Goal: Transaction & Acquisition: Purchase product/service

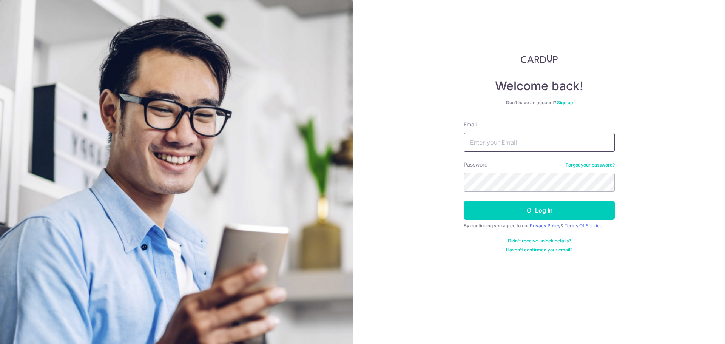
type input "SEANLOH94@GMAIL.COM"
click at [588, 225] on link "Terms Of Service" at bounding box center [583, 226] width 38 height 6
click at [604, 211] on button "Log in" at bounding box center [539, 210] width 151 height 19
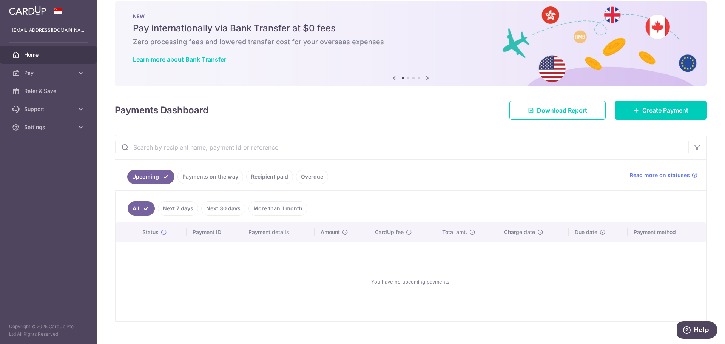
scroll to position [25, 0]
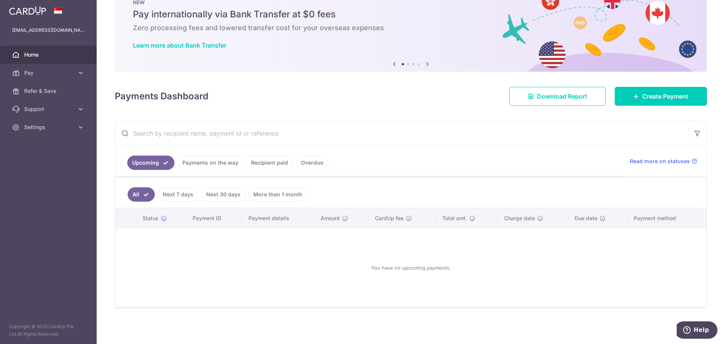
click at [277, 167] on link "Recipient paid" at bounding box center [269, 163] width 47 height 14
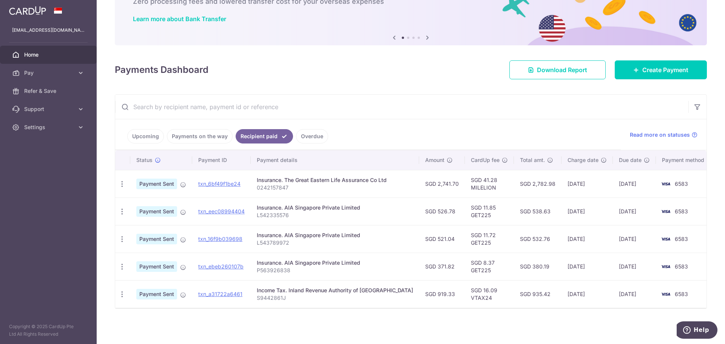
scroll to position [52, 0]
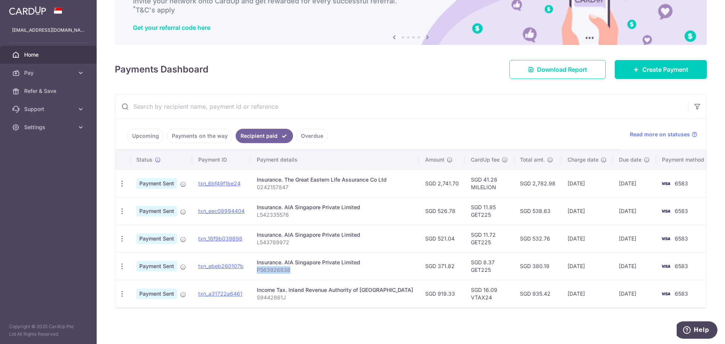
drag, startPoint x: 298, startPoint y: 271, endPoint x: 259, endPoint y: 274, distance: 39.0
click at [259, 274] on td "Insurance. AIA Singapore Private Limited P563926838" at bounding box center [335, 266] width 168 height 28
copy p "P563926838"
click at [675, 261] on td "6583" at bounding box center [684, 266] width 57 height 28
click at [125, 264] on icon "button" at bounding box center [122, 266] width 8 height 8
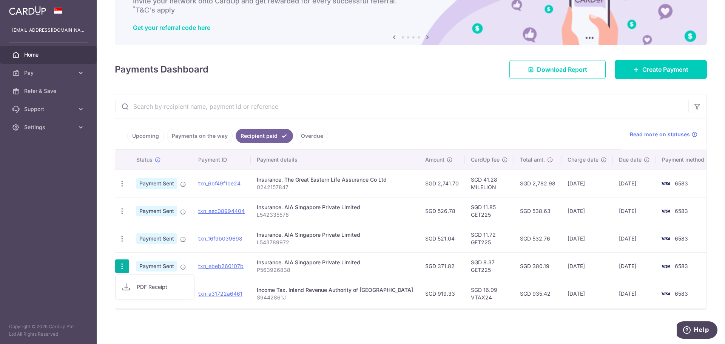
click at [154, 290] on span "PDF Receipt" at bounding box center [162, 287] width 51 height 8
click at [649, 73] on span "Create Payment" at bounding box center [665, 69] width 46 height 9
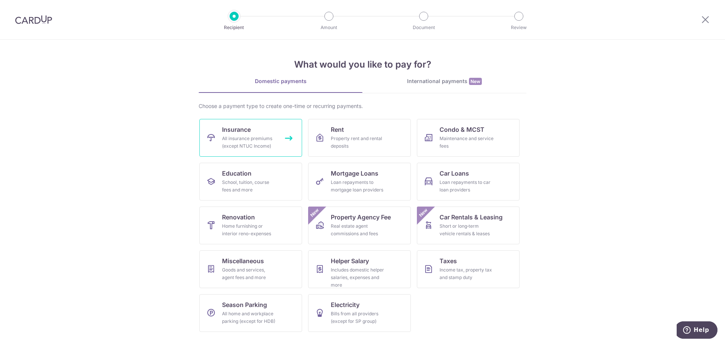
click at [241, 139] on div "All insurance premiums (except NTUC Income)" at bounding box center [249, 142] width 54 height 15
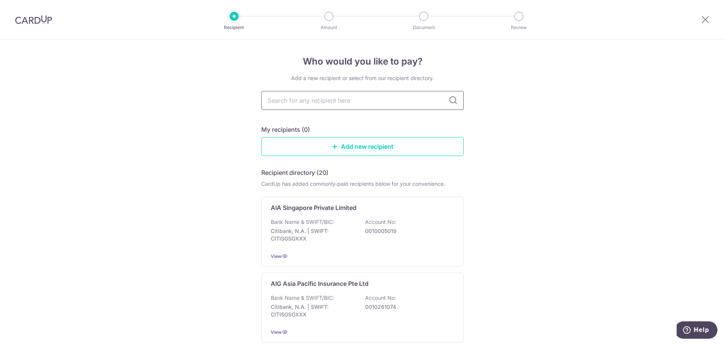
click at [370, 100] on input "text" at bounding box center [362, 100] width 202 height 19
click at [282, 256] on icon at bounding box center [285, 256] width 6 height 6
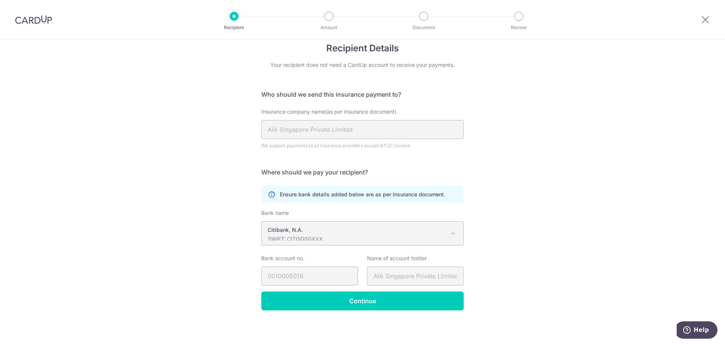
scroll to position [15, 0]
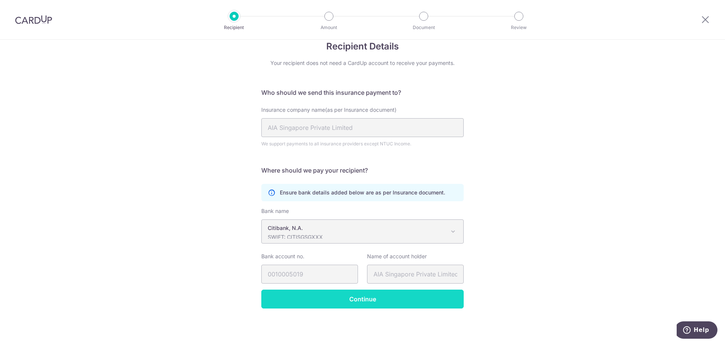
click at [392, 305] on input "Continue" at bounding box center [362, 299] width 202 height 19
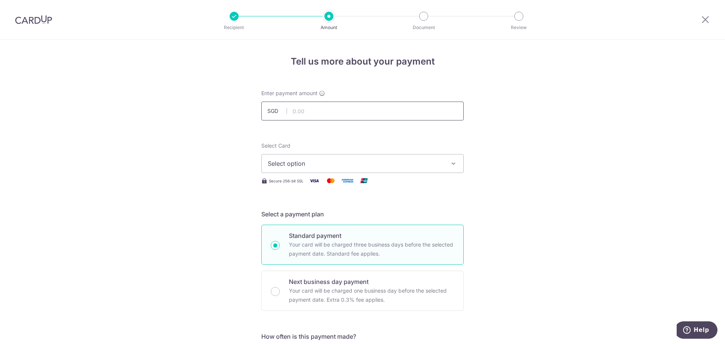
drag, startPoint x: 320, startPoint y: 113, endPoint x: 324, endPoint y: 112, distance: 3.9
click at [320, 113] on input "text" at bounding box center [362, 111] width 202 height 19
type input "371.82"
click at [319, 159] on button "Select option" at bounding box center [362, 163] width 202 height 19
drag, startPoint x: 318, startPoint y: 205, endPoint x: 315, endPoint y: 208, distance: 4.3
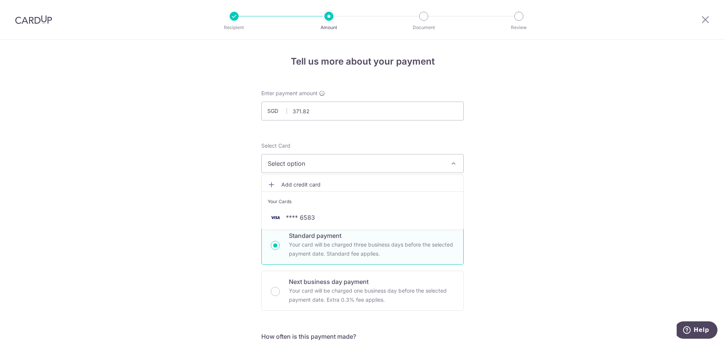
click at [318, 205] on div "Your Cards" at bounding box center [363, 202] width 190 height 8
click at [308, 165] on span "Select option" at bounding box center [356, 163] width 176 height 9
click at [287, 216] on span "**** 6583" at bounding box center [300, 217] width 29 height 9
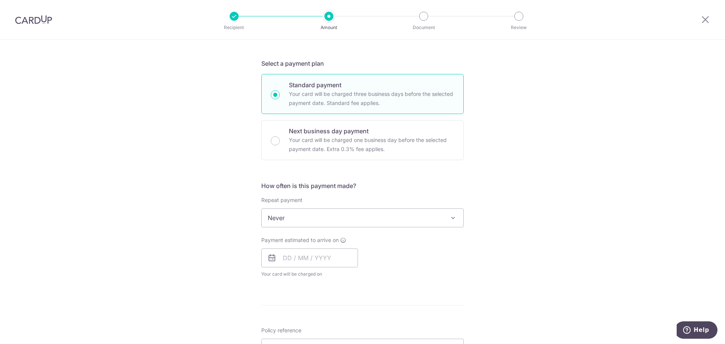
scroll to position [151, 0]
click at [344, 219] on span "Never" at bounding box center [363, 217] width 202 height 18
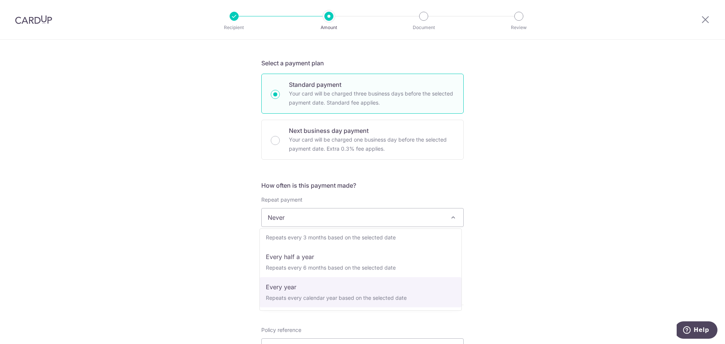
select select "6"
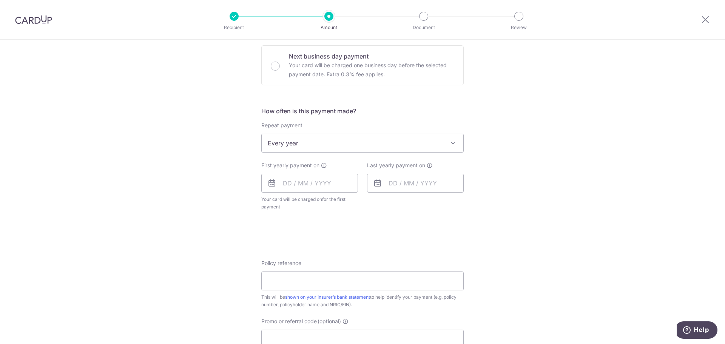
scroll to position [227, 0]
click at [313, 183] on input "text" at bounding box center [309, 182] width 97 height 19
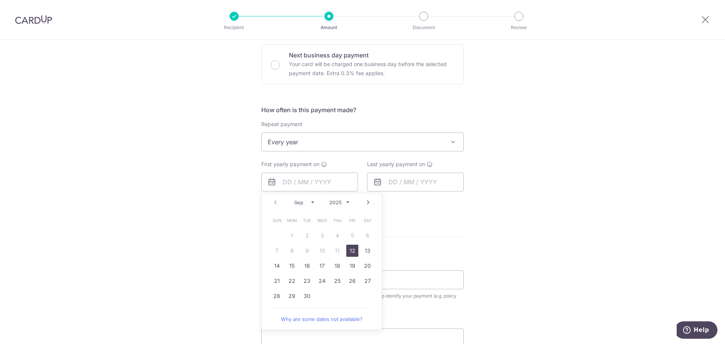
click at [503, 223] on div "Tell us more about your payment Enter payment amount SGD 371.82 371.82 Select C…" at bounding box center [362, 158] width 725 height 691
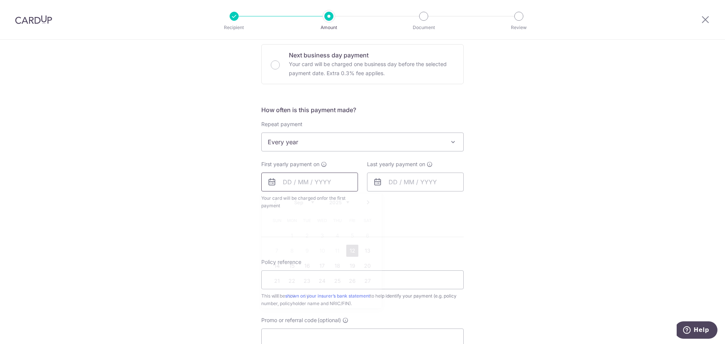
click at [272, 182] on div "Prev Next Sep Oct Nov Dec 2025 2026 2027 2028 2029 2030 2031 2032 2033 2034 203…" at bounding box center [309, 182] width 97 height 19
click at [352, 282] on link "26" at bounding box center [352, 281] width 12 height 12
type input "[DATE]"
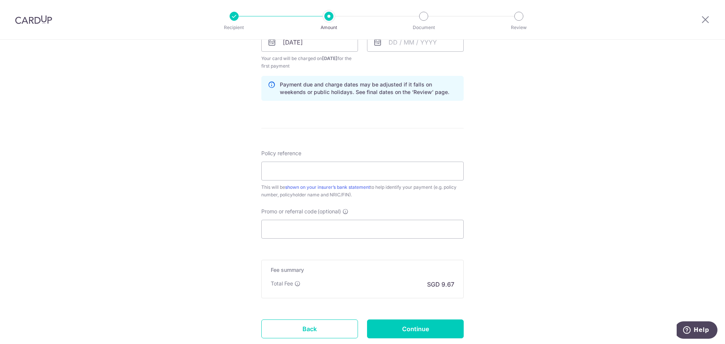
scroll to position [378, 0]
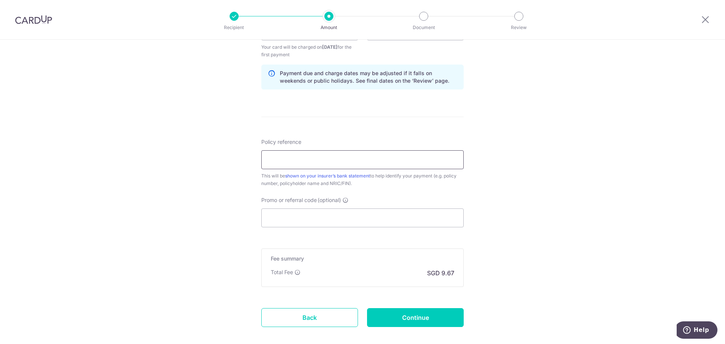
click at [344, 159] on input "Policy reference" at bounding box center [362, 159] width 202 height 19
click at [288, 155] on input "Policy reference" at bounding box center [362, 159] width 202 height 19
type input "P563926838"
drag, startPoint x: 313, startPoint y: 159, endPoint x: 207, endPoint y: 154, distance: 105.8
click at [204, 155] on div "Tell us more about your payment Enter payment amount SGD 371.82 371.82 Select C…" at bounding box center [362, 23] width 725 height 722
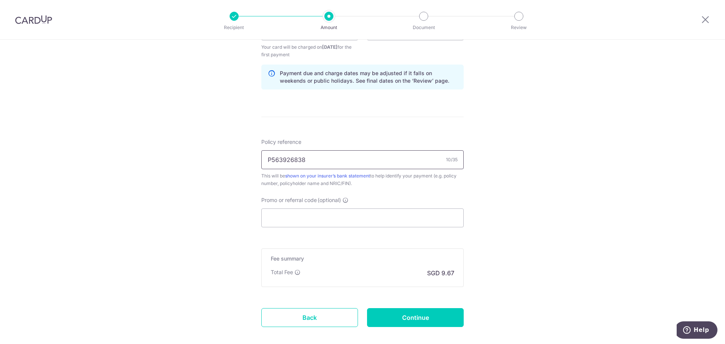
click at [429, 156] on input "P563926838" at bounding box center [362, 159] width 202 height 19
click at [521, 180] on div "Tell us more about your payment Enter payment amount SGD 371.82 371.82 Select C…" at bounding box center [362, 23] width 725 height 722
click at [387, 218] on input "Promo or referral code (optional)" at bounding box center [362, 217] width 202 height 19
click at [314, 216] on input "Promo or referral code (optional)" at bounding box center [362, 217] width 202 height 19
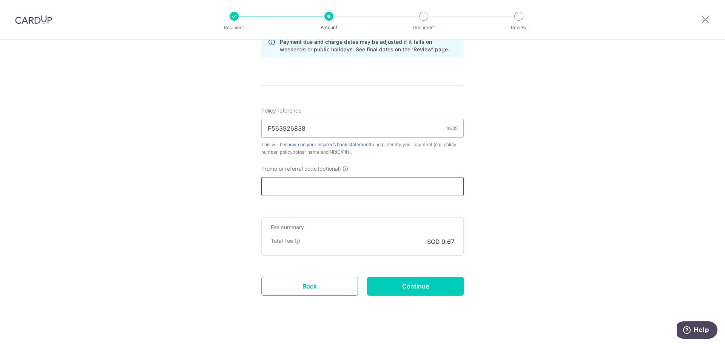
scroll to position [417, 0]
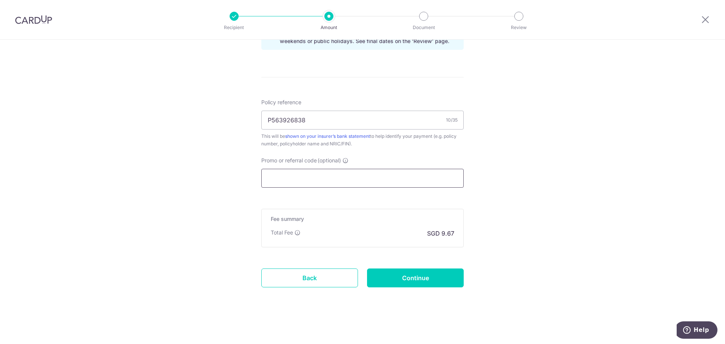
click at [292, 173] on input "Promo or referral code (optional)" at bounding box center [362, 178] width 202 height 19
paste input "REC185"
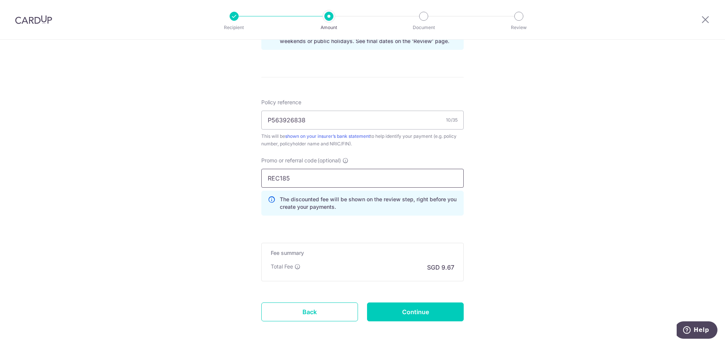
type input "REC185"
click at [515, 188] on div "Tell us more about your payment Enter payment amount SGD 371.82 371.82 Select C…" at bounding box center [362, -1] width 725 height 755
click at [372, 171] on input "REC185" at bounding box center [362, 178] width 202 height 19
click at [482, 161] on div "Tell us more about your payment Enter payment amount SGD 371.82 371.82 Select C…" at bounding box center [362, -1] width 725 height 755
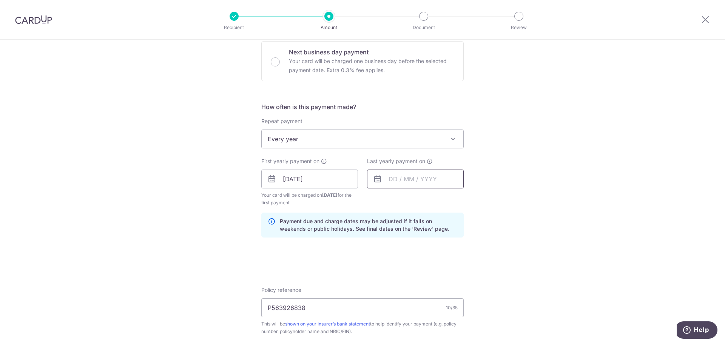
scroll to position [228, 0]
click at [392, 177] on input "text" at bounding box center [415, 180] width 97 height 19
click at [451, 198] on select "2025 2026 2027 2028 2029 2030 2031 2032 2033 2034 2035" at bounding box center [445, 200] width 20 height 6
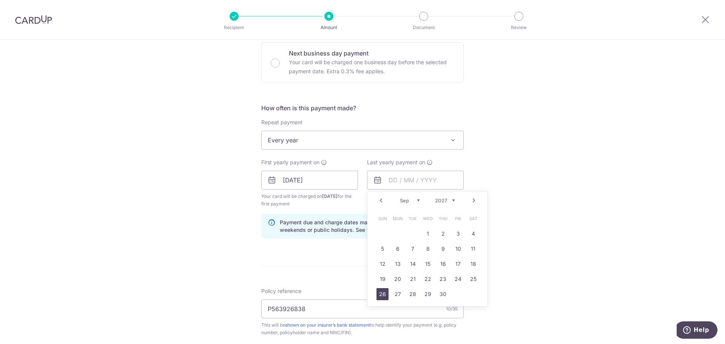
drag, startPoint x: 379, startPoint y: 294, endPoint x: 379, endPoint y: 290, distance: 4.2
click at [378, 294] on link "26" at bounding box center [382, 294] width 12 height 12
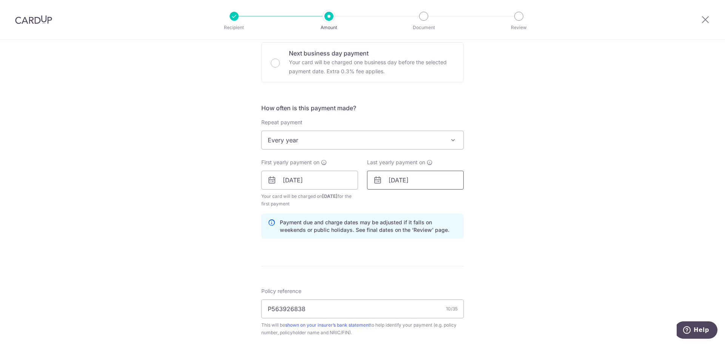
click at [446, 177] on input "26/09/2027" at bounding box center [415, 180] width 97 height 19
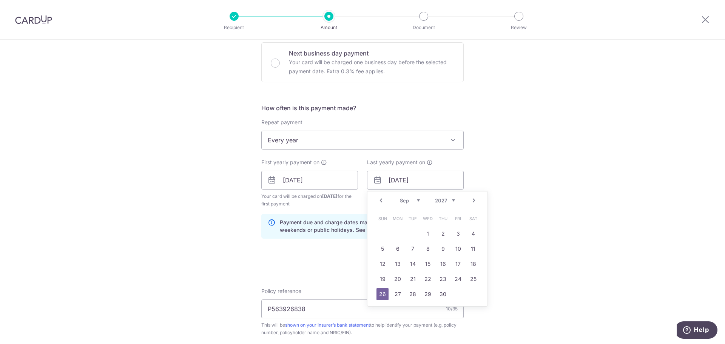
click at [453, 202] on div "Prev Next Jan Feb Mar Apr May Jun Jul Aug Sep Oct Nov Dec 2025 2026 2027 2028 2…" at bounding box center [427, 200] width 120 height 18
click at [449, 204] on div "Prev Next Jan Feb Mar Apr May Jun Jul Aug Sep Oct Nov Dec 2025 2026 2027 2028 2…" at bounding box center [427, 200] width 120 height 18
click at [449, 201] on select "2025 2026 2027 2028 2029 2030 2031 2032 2033 2034 2035" at bounding box center [445, 200] width 20 height 6
click at [498, 196] on div "Tell us more about your payment Enter payment amount SGD 371.82 371.82 Select C…" at bounding box center [362, 188] width 725 height 755
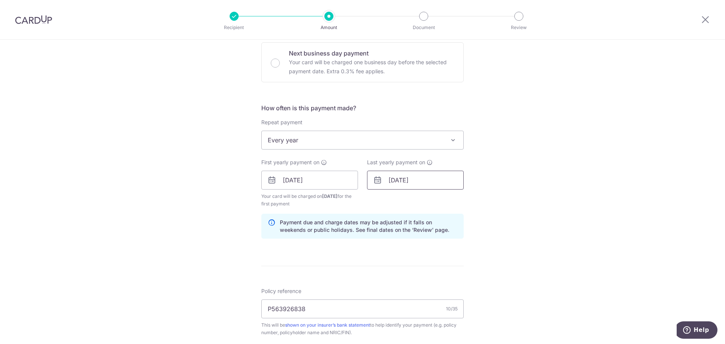
click at [426, 179] on input "26/09/2027" at bounding box center [415, 180] width 97 height 19
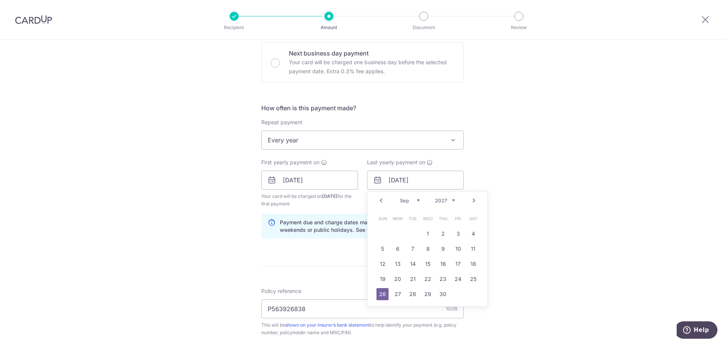
click at [449, 201] on select "2025 2026 2027 2028 2029 2030 2031 2032 2033 2034 2035" at bounding box center [445, 200] width 20 height 6
click at [407, 294] on link "26" at bounding box center [413, 294] width 12 height 12
type input "26/09/2028"
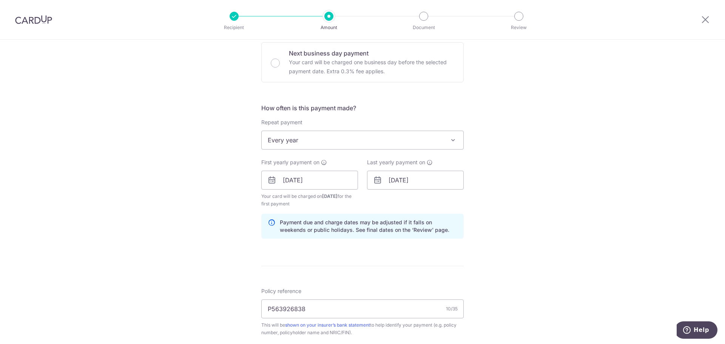
drag, startPoint x: 513, startPoint y: 223, endPoint x: 515, endPoint y: 217, distance: 5.8
click at [513, 222] on div "Tell us more about your payment Enter payment amount SGD 371.82 371.82 Select C…" at bounding box center [362, 188] width 725 height 755
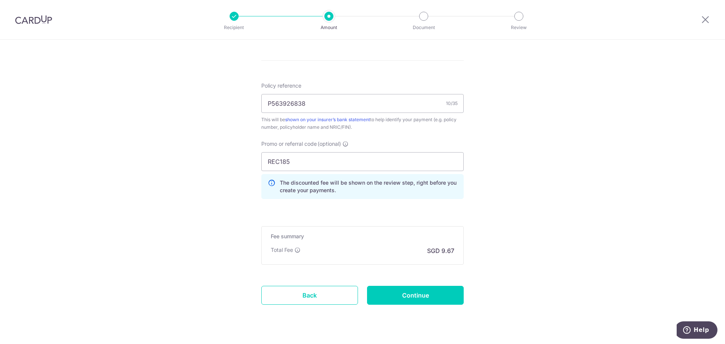
scroll to position [451, 0]
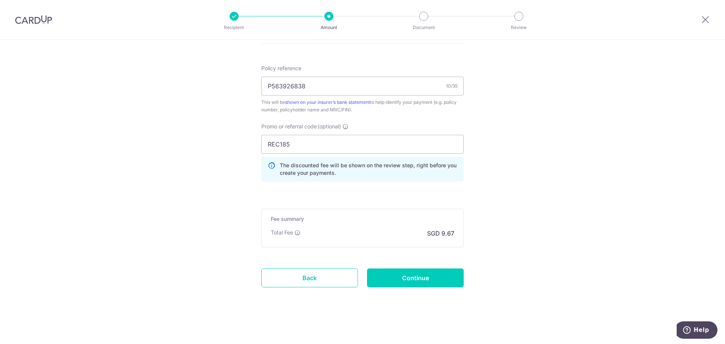
click at [431, 280] on input "Continue" at bounding box center [415, 277] width 97 height 19
type input "Create Schedule"
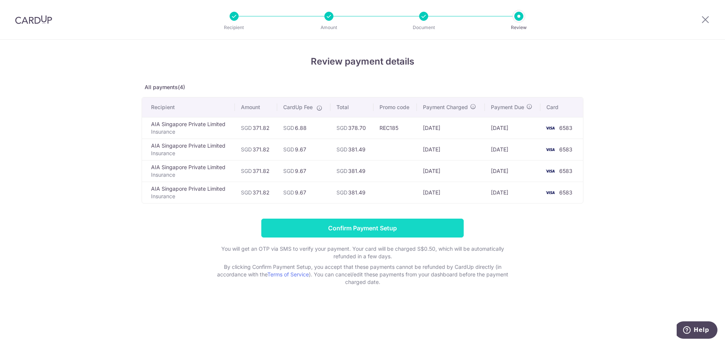
click at [388, 224] on input "Confirm Payment Setup" at bounding box center [362, 228] width 202 height 19
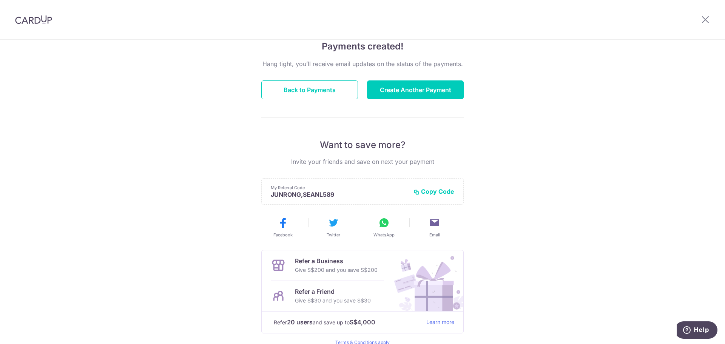
scroll to position [61, 0]
click at [435, 93] on button "Create Another Payment" at bounding box center [415, 90] width 97 height 19
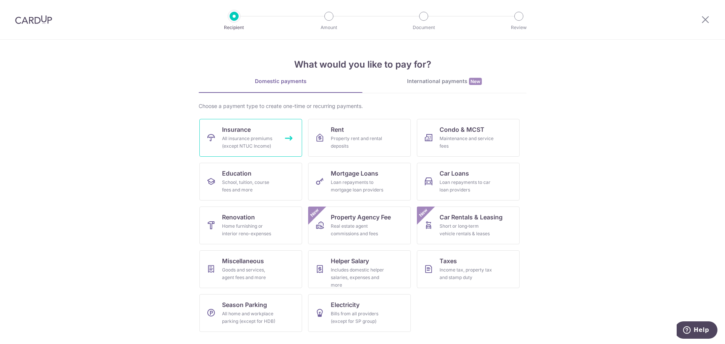
click at [250, 134] on link "Insurance All insurance premiums (except NTUC Income)" at bounding box center [250, 138] width 103 height 38
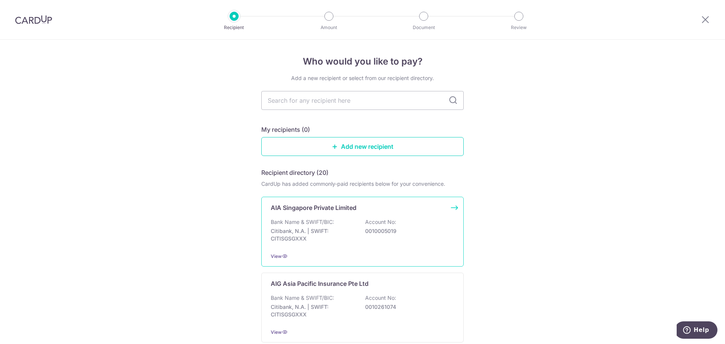
click at [365, 218] on p "Account No:" at bounding box center [380, 222] width 31 height 8
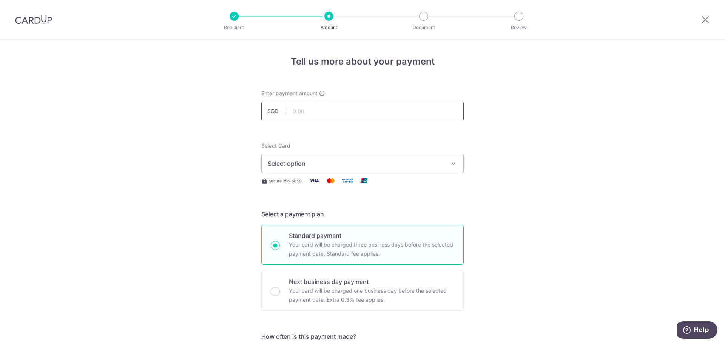
click at [344, 107] on input "text" at bounding box center [362, 111] width 202 height 19
click at [342, 104] on input "text" at bounding box center [362, 111] width 202 height 19
type input "184.00"
click at [362, 171] on button "Select option" at bounding box center [362, 163] width 202 height 19
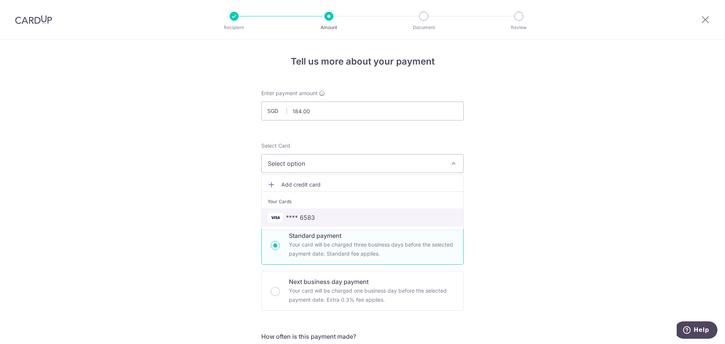
drag, startPoint x: 303, startPoint y: 222, endPoint x: 313, endPoint y: 220, distance: 10.4
click at [303, 222] on link "**** 6583" at bounding box center [363, 217] width 202 height 18
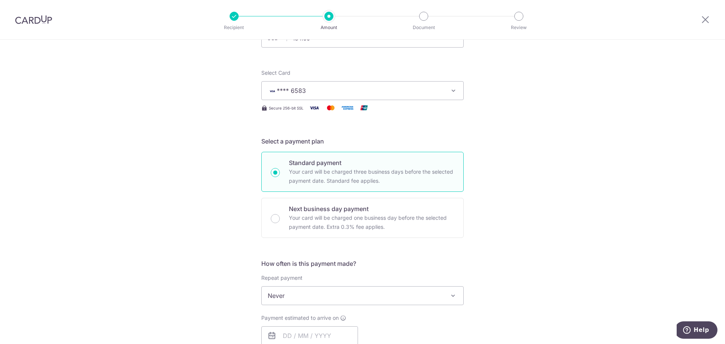
scroll to position [151, 0]
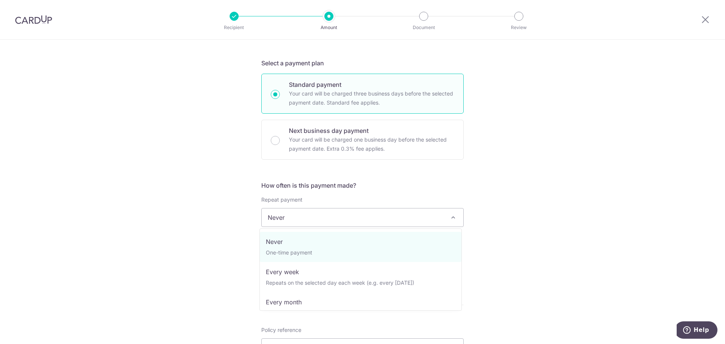
click at [288, 218] on span "Never" at bounding box center [363, 217] width 202 height 18
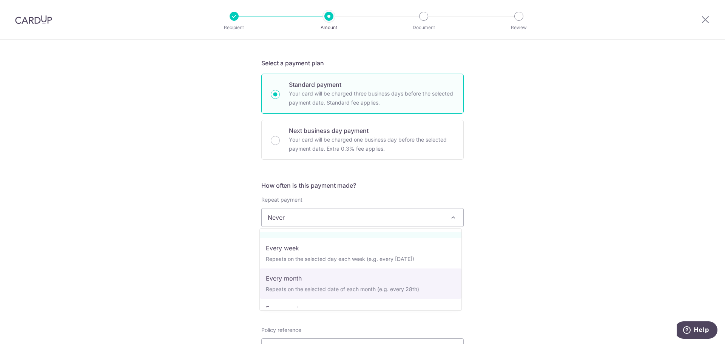
scroll to position [106, 0]
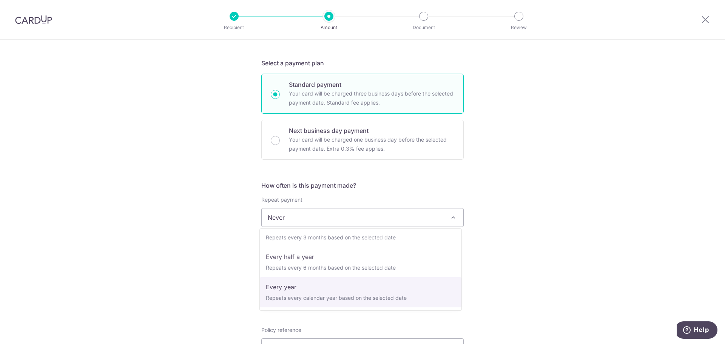
select select "6"
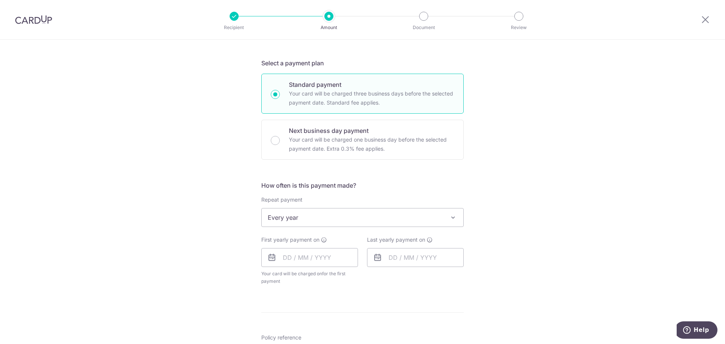
click at [529, 241] on div "Tell us more about your payment Enter payment amount SGD 184.00 184.00 Select C…" at bounding box center [362, 234] width 725 height 691
click at [321, 259] on input "text" at bounding box center [309, 257] width 97 height 19
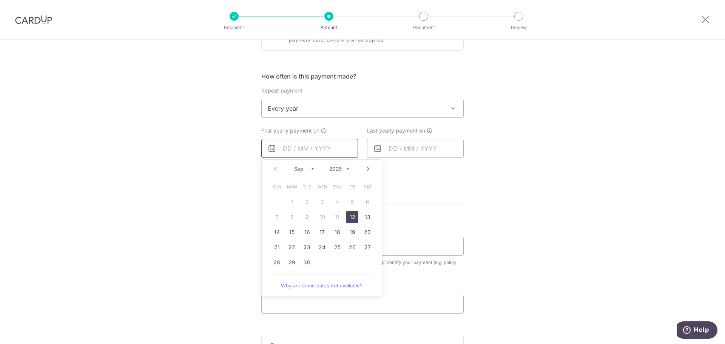
scroll to position [264, 0]
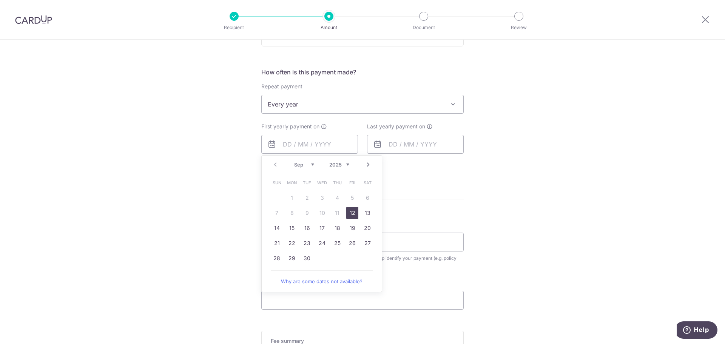
drag, startPoint x: 511, startPoint y: 184, endPoint x: 502, endPoint y: 188, distance: 10.3
click at [511, 185] on div "Tell us more about your payment Enter payment amount SGD 184.00 184.00 Select C…" at bounding box center [362, 120] width 725 height 691
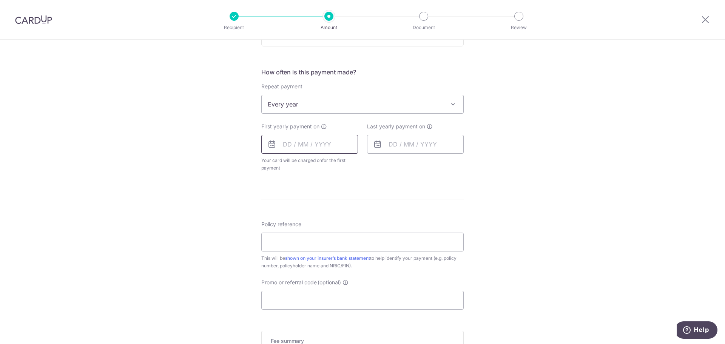
click at [315, 144] on input "text" at bounding box center [309, 144] width 97 height 19
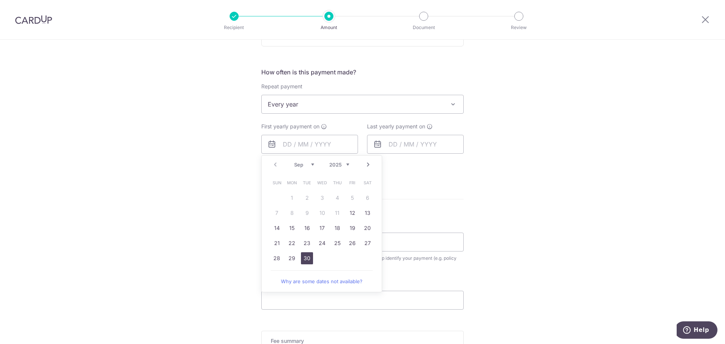
click at [305, 259] on link "30" at bounding box center [307, 258] width 12 height 12
type input "30/09/2025"
click at [428, 138] on input "text" at bounding box center [415, 144] width 97 height 19
click at [513, 176] on div "Tell us more about your payment Enter payment amount SGD 184.00 184.00 Select C…" at bounding box center [362, 120] width 725 height 691
click at [310, 257] on div "Policy reference This will be shown on your insurer’s bank statement to help id…" at bounding box center [362, 244] width 202 height 49
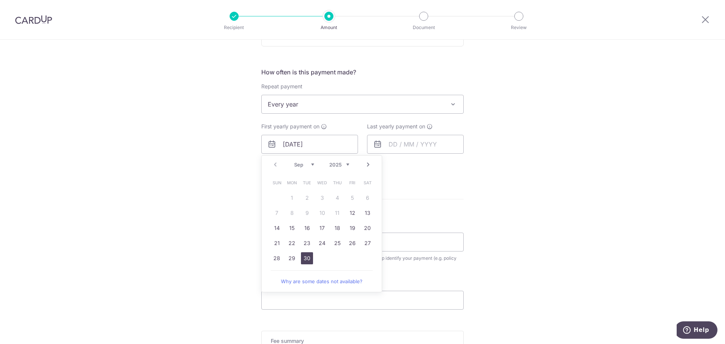
click at [380, 145] on icon at bounding box center [377, 144] width 9 height 9
click at [365, 165] on div "Prev Next Sep Oct Nov Dec 2025 2026 2027 2028 2029 2030 2031 2032 2033 2034 203…" at bounding box center [321, 223] width 121 height 137
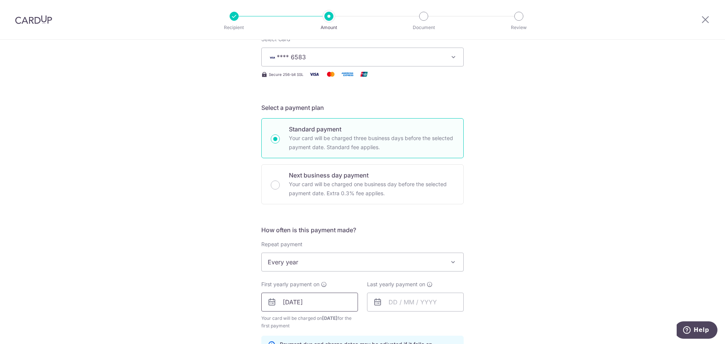
scroll to position [189, 0]
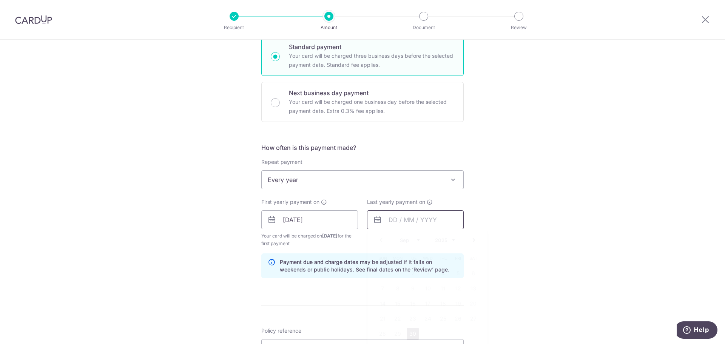
click at [409, 221] on input "text" at bounding box center [415, 219] width 97 height 19
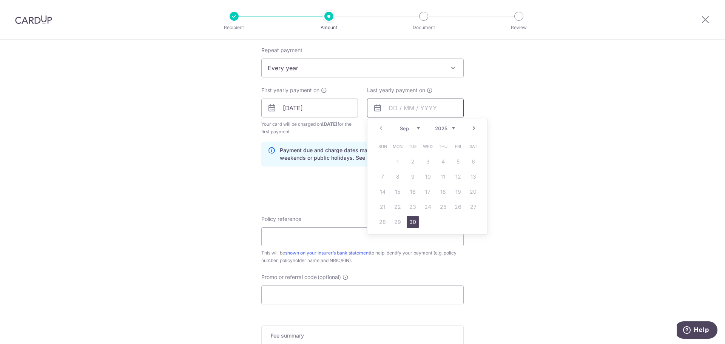
scroll to position [302, 0]
click at [448, 128] on select "2025 2026 2027 2028 2029 2030 2031 2032 2033 2034 2035" at bounding box center [445, 127] width 20 height 6
click at [452, 126] on select "2025 2026 2027 2028 2029 2030 2031 2032 2033 2034 2035" at bounding box center [445, 127] width 20 height 6
click at [410, 127] on select "Jan Feb Mar Apr May Jun Jul Aug Sep Oct Nov Dec" at bounding box center [410, 127] width 20 height 6
click at [567, 196] on div "Tell us more about your payment Enter payment amount SGD 184.00 184.00 Select C…" at bounding box center [362, 99] width 725 height 722
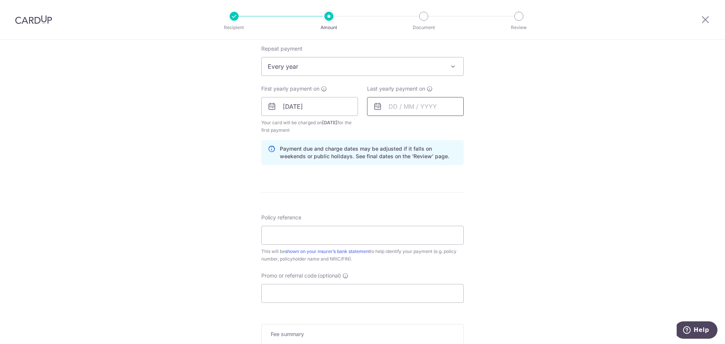
click at [421, 112] on input "text" at bounding box center [415, 106] width 97 height 19
click at [412, 219] on link "30" at bounding box center [413, 220] width 12 height 12
type input "[DATE]"
click at [531, 175] on div "Tell us more about your payment Enter payment amount SGD 184.00 184.00 Select C…" at bounding box center [362, 99] width 725 height 722
click at [288, 231] on input "Policy reference" at bounding box center [362, 235] width 202 height 19
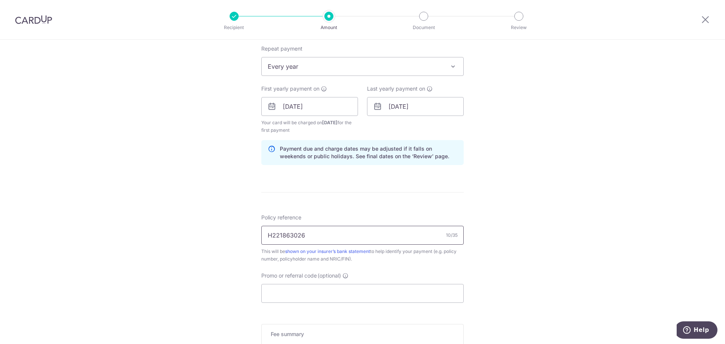
type input "H221863026"
click at [241, 225] on div "Tell us more about your payment Enter payment amount SGD 184.00 184.00 Select C…" at bounding box center [362, 99] width 725 height 722
click at [304, 294] on input "Promo or referral code (optional)" at bounding box center [362, 293] width 202 height 19
click at [302, 293] on input "Promo or referral code (optional)" at bounding box center [362, 293] width 202 height 19
paste input "REC185"
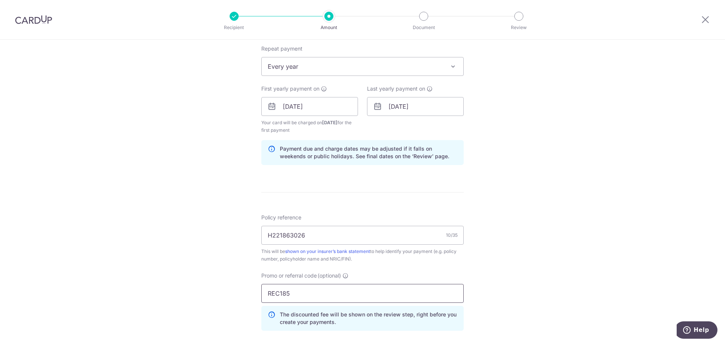
type input "REC185"
drag, startPoint x: 506, startPoint y: 268, endPoint x: 493, endPoint y: 268, distance: 13.2
click at [507, 268] on div "Tell us more about your payment Enter payment amount SGD 184.00 184.00 Select C…" at bounding box center [362, 115] width 725 height 755
click at [530, 207] on div "Tell us more about your payment Enter payment amount SGD 184.00 184.00 Select C…" at bounding box center [362, 115] width 725 height 755
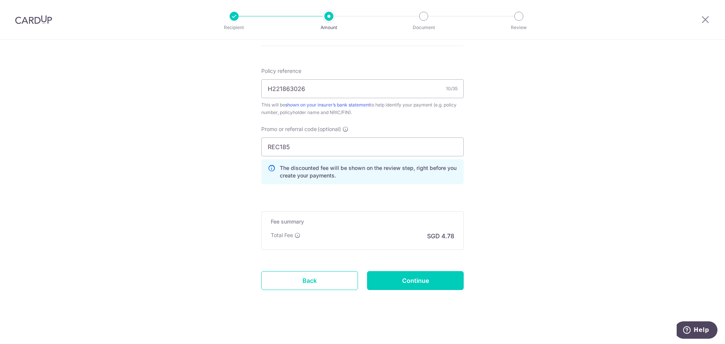
scroll to position [451, 0]
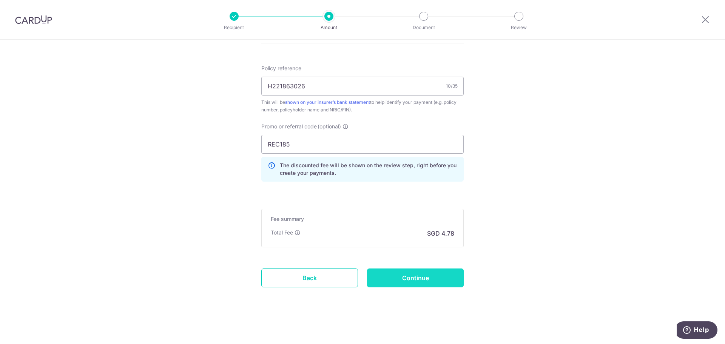
click at [425, 281] on input "Continue" at bounding box center [415, 277] width 97 height 19
type input "Create Schedule"
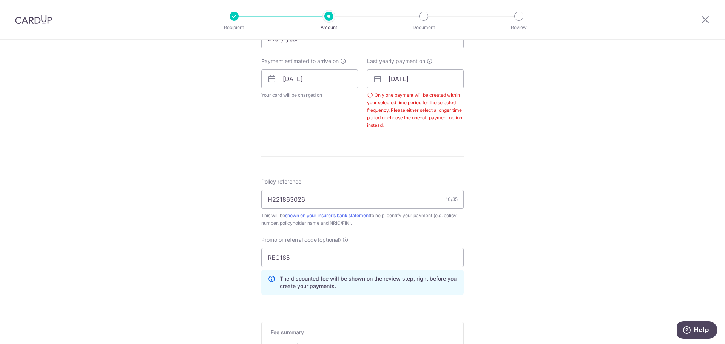
scroll to position [306, 0]
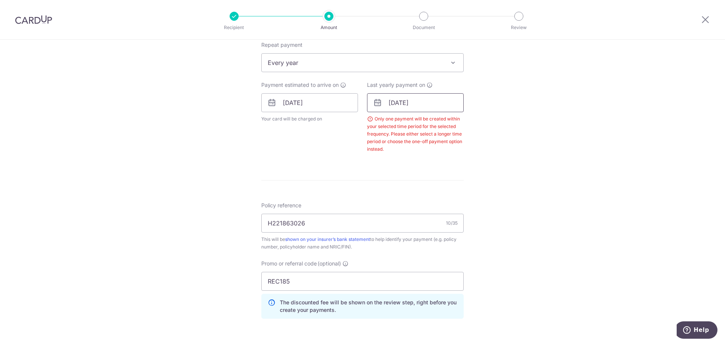
click at [429, 94] on input "[DATE]" at bounding box center [415, 102] width 97 height 19
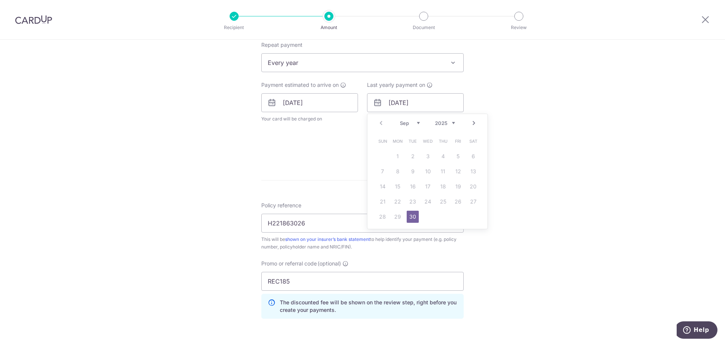
click at [447, 120] on select "2025 2026 2027 2028 2029 2030 2031 2032 2033 2034 2035" at bounding box center [445, 123] width 20 height 6
click at [469, 217] on link "30" at bounding box center [473, 217] width 12 height 12
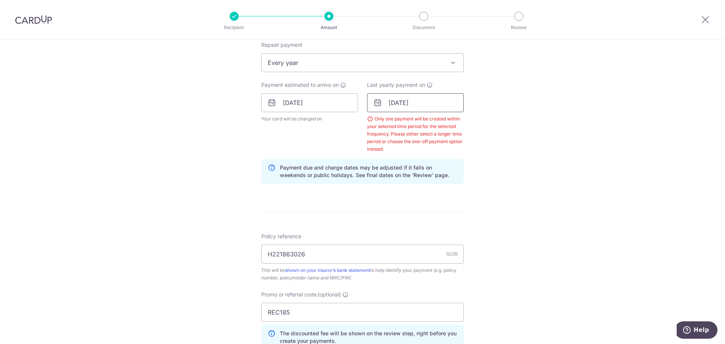
click at [438, 102] on input "[DATE]" at bounding box center [415, 102] width 97 height 19
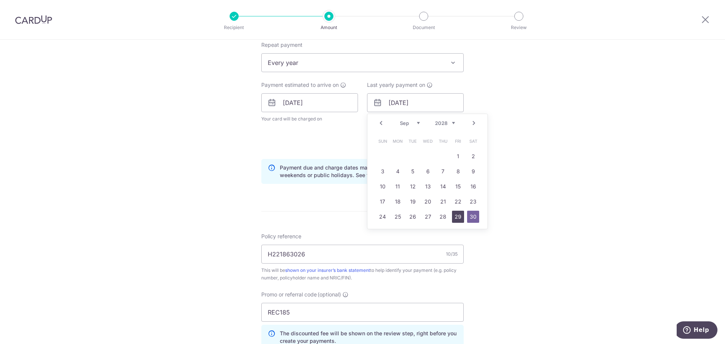
click at [456, 218] on link "29" at bounding box center [458, 217] width 12 height 12
type input "[DATE]"
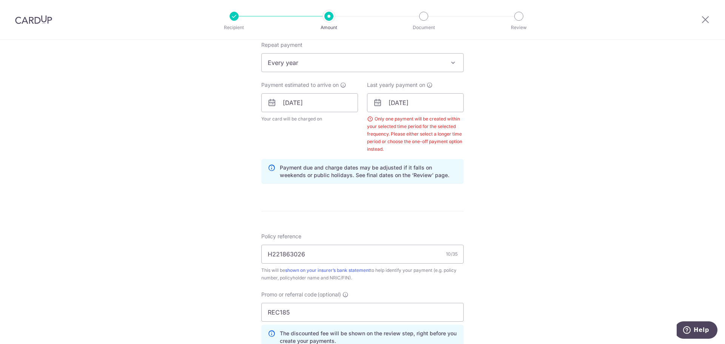
click at [510, 146] on div "Tell us more about your payment Enter payment amount SGD 184.00 184.00 Select C…" at bounding box center [362, 123] width 725 height 778
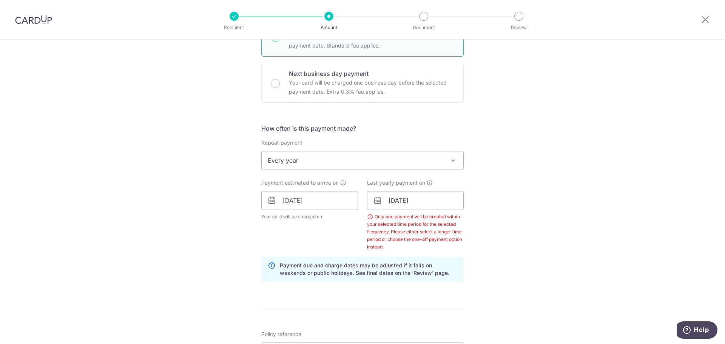
scroll to position [193, 0]
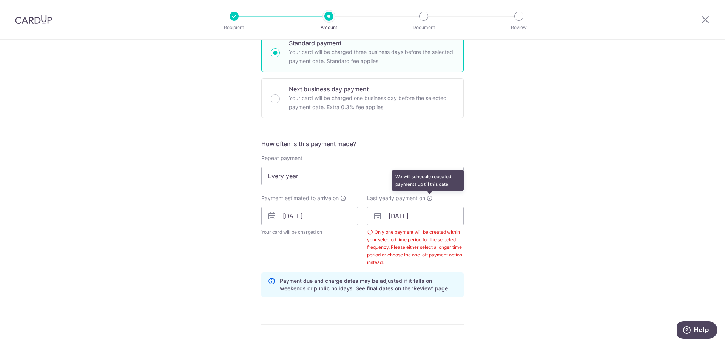
click at [430, 197] on icon at bounding box center [430, 198] width 6 height 6
click at [489, 211] on div "Tell us more about your payment Enter payment amount SGD 184.00 184.00 Select C…" at bounding box center [362, 236] width 725 height 778
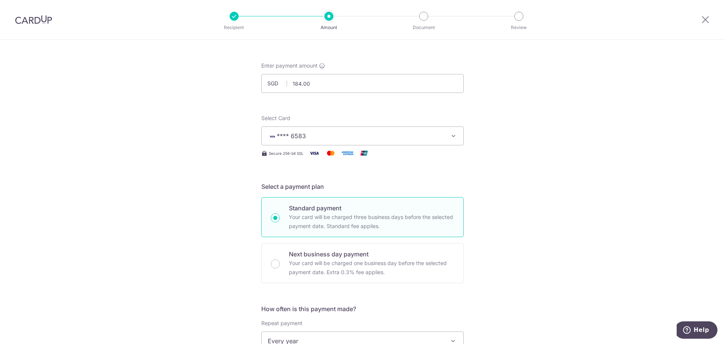
scroll to position [0, 0]
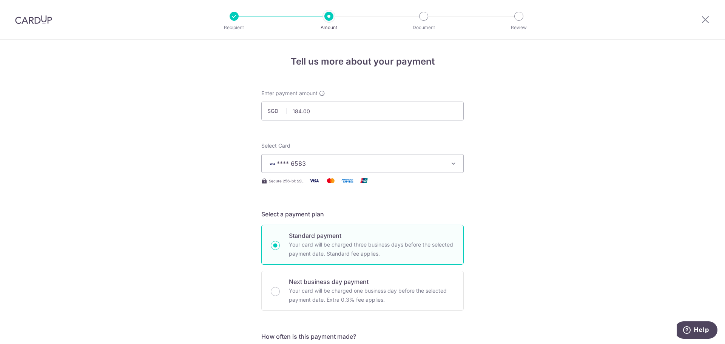
click at [386, 24] on div "Recipient Amount Document Review" at bounding box center [376, 19] width 324 height 39
click at [366, 115] on input "text" at bounding box center [362, 111] width 202 height 19
type input "184.00"
click at [334, 164] on span "Select option" at bounding box center [356, 163] width 176 height 9
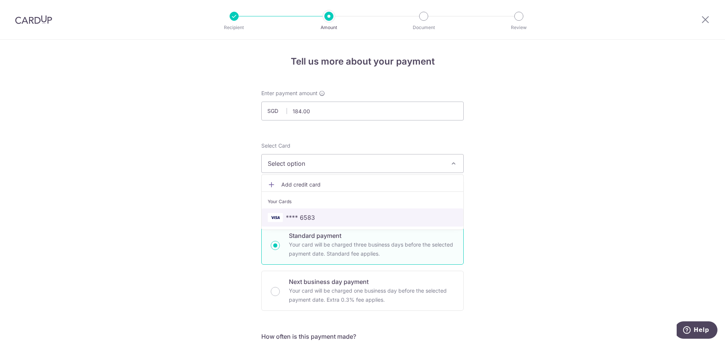
click at [325, 223] on link "**** 6583" at bounding box center [363, 217] width 202 height 18
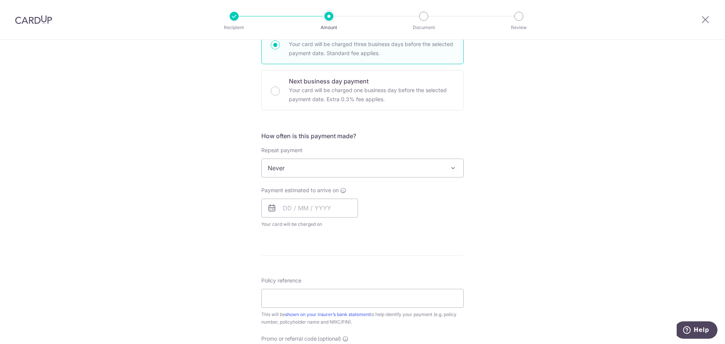
scroll to position [227, 0]
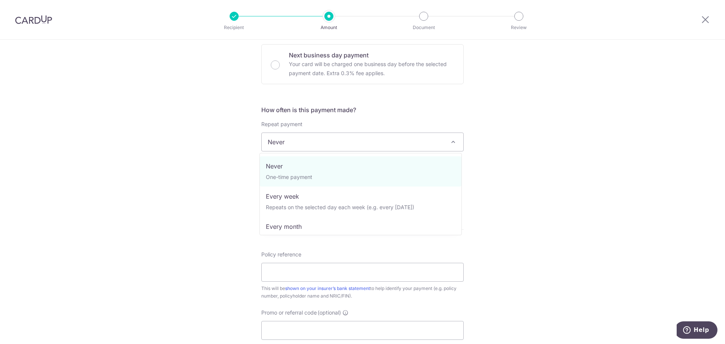
click at [323, 146] on span "Never" at bounding box center [363, 142] width 202 height 18
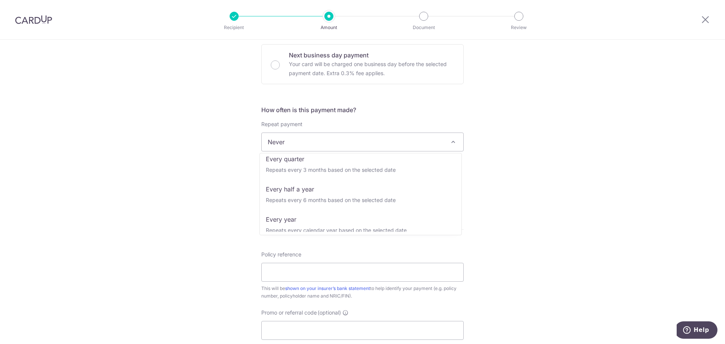
scroll to position [106, 0]
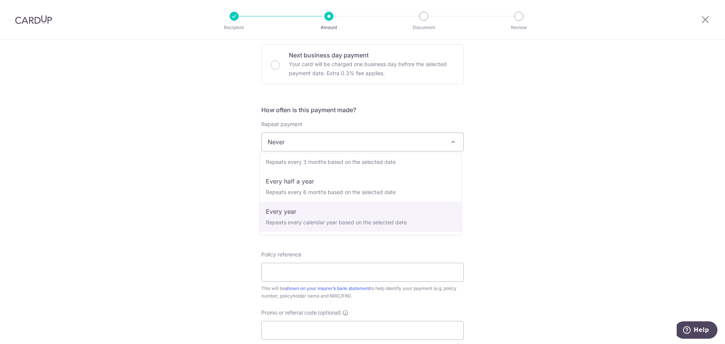
drag, startPoint x: 315, startPoint y: 224, endPoint x: 311, endPoint y: 219, distance: 5.9
select select "6"
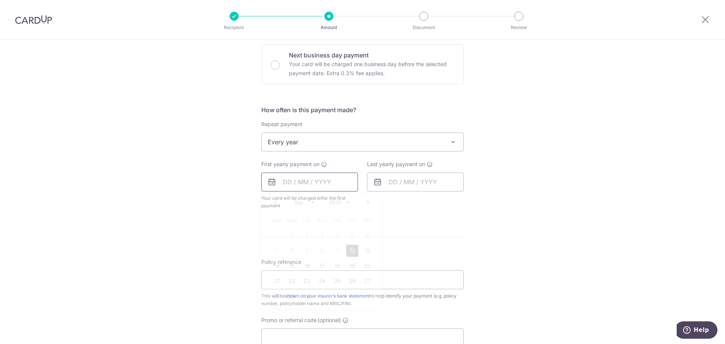
click at [294, 183] on input "text" at bounding box center [309, 182] width 97 height 19
drag, startPoint x: 449, startPoint y: 228, endPoint x: 436, endPoint y: 229, distance: 12.5
click at [448, 228] on form "Enter payment amount SGD 184.00 184.00 Select Card **** 6583 Add credit card Yo…" at bounding box center [362, 165] width 202 height 605
click at [328, 184] on input "text" at bounding box center [309, 182] width 97 height 19
click at [306, 296] on link "30" at bounding box center [307, 296] width 12 height 12
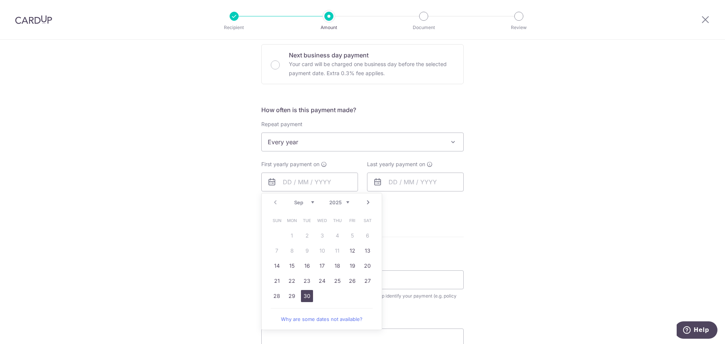
type input "[DATE]"
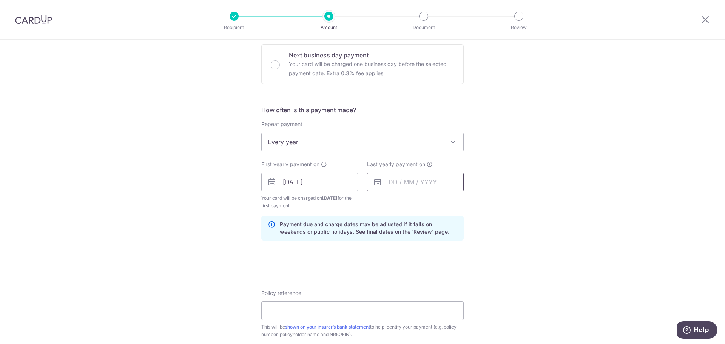
click at [417, 183] on input "text" at bounding box center [415, 182] width 97 height 19
click at [447, 205] on div "Sep Oct Nov Dec 2025 2026 2027 2028 2029 2030 2031 2032 2033 2034 2035" at bounding box center [427, 202] width 55 height 6
click at [451, 205] on select "2025 2026 2027 2028 2029 2030 2031 2032 2033 2034 2035" at bounding box center [445, 202] width 20 height 6
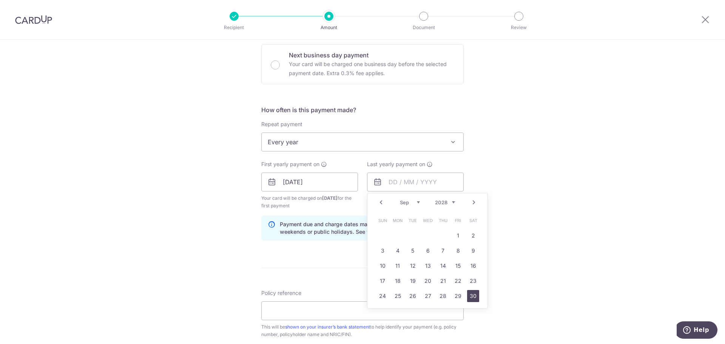
click at [467, 295] on link "30" at bounding box center [473, 296] width 12 height 12
type input "[DATE]"
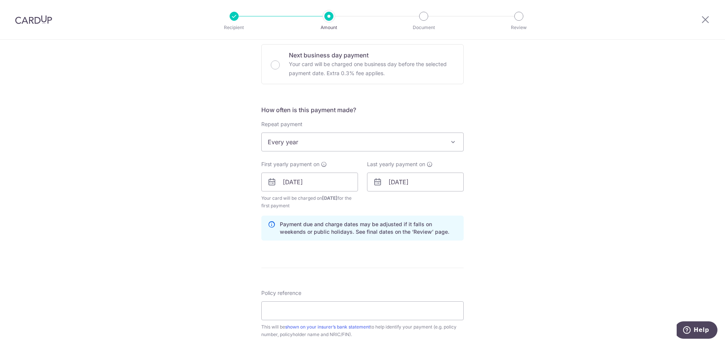
click at [476, 215] on div "Tell us more about your payment Enter payment amount SGD 184.00 184.00 Select C…" at bounding box center [362, 174] width 725 height 722
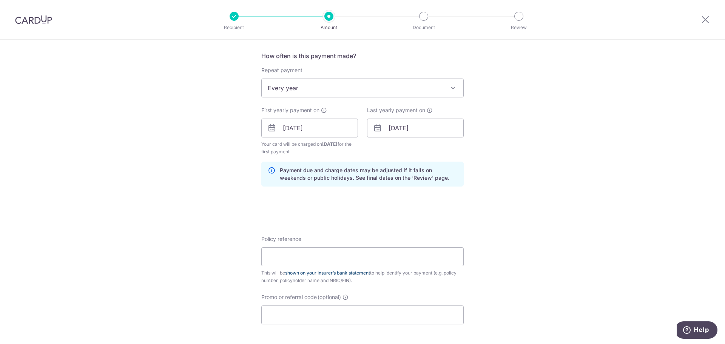
scroll to position [302, 0]
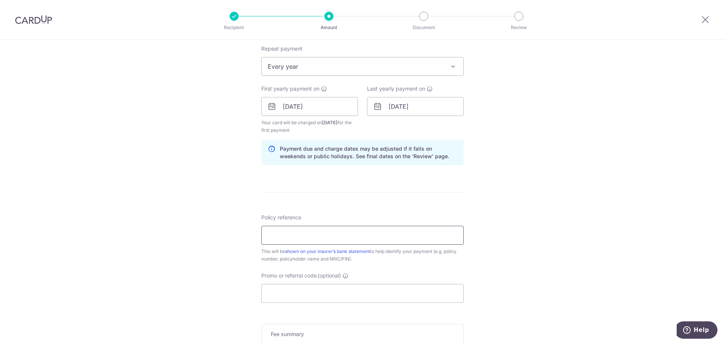
click at [313, 230] on input "Policy reference" at bounding box center [362, 235] width 202 height 19
type input "H221863026"
click at [302, 294] on input "Promo or referral code (optional)" at bounding box center [362, 293] width 202 height 19
paste input "REC185"
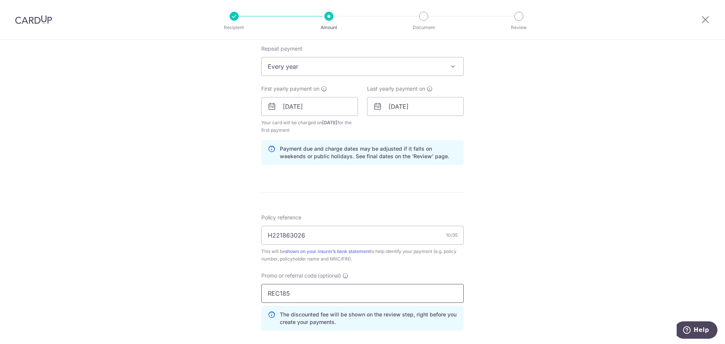
type input "REC185"
drag, startPoint x: 531, startPoint y: 276, endPoint x: 485, endPoint y: 259, distance: 49.0
click at [529, 276] on div "Tell us more about your payment Enter payment amount SGD 184.00 184.00 Select C…" at bounding box center [362, 115] width 725 height 755
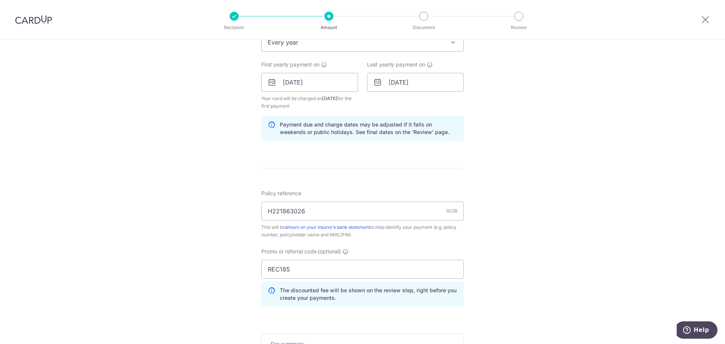
scroll to position [415, 0]
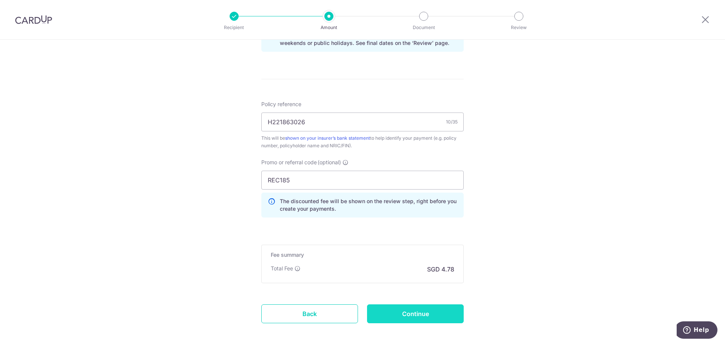
click at [433, 317] on input "Continue" at bounding box center [415, 313] width 97 height 19
type input "Create Schedule"
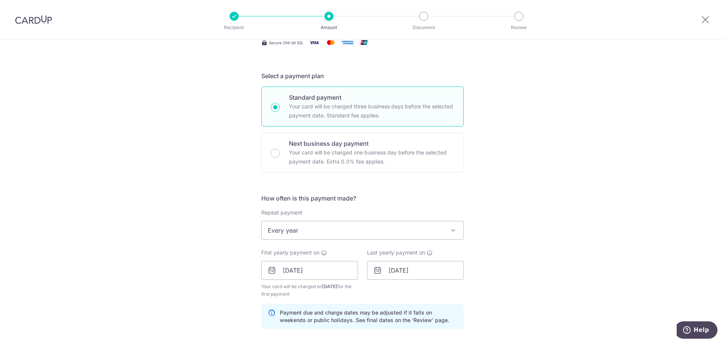
scroll to position [113, 0]
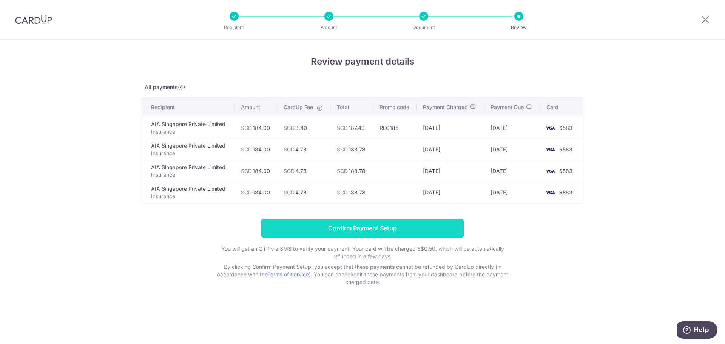
click at [412, 231] on input "Confirm Payment Setup" at bounding box center [362, 228] width 202 height 19
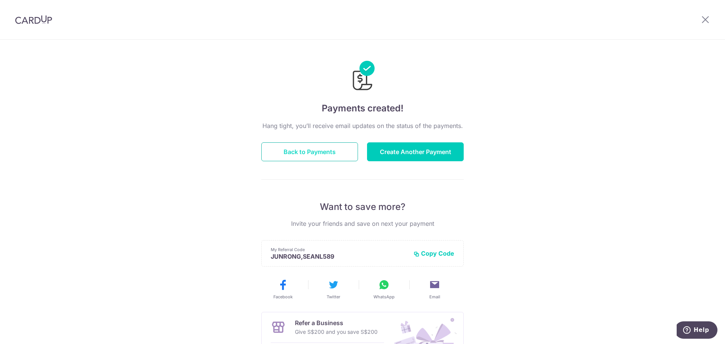
click at [308, 149] on button "Back to Payments" at bounding box center [309, 151] width 97 height 19
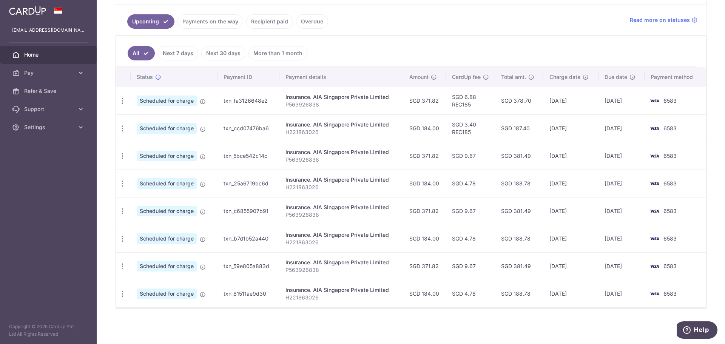
scroll to position [167, 0]
click at [120, 156] on icon "button" at bounding box center [123, 156] width 8 height 8
click at [116, 153] on div "Update payment Cancel payment" at bounding box center [123, 156] width 14 height 14
click at [168, 55] on link "Next 7 days" at bounding box center [178, 53] width 40 height 14
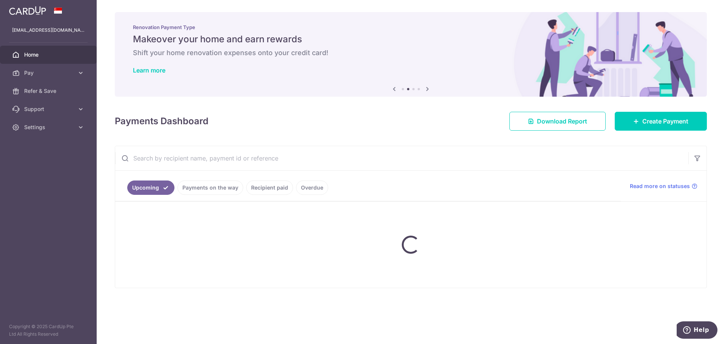
scroll to position [0, 0]
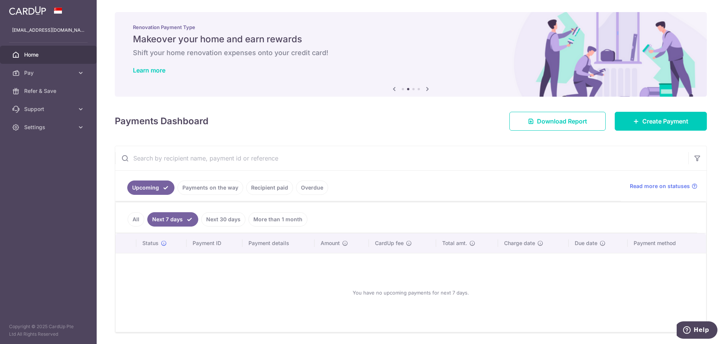
click at [217, 218] on link "Next 30 days" at bounding box center [223, 219] width 44 height 14
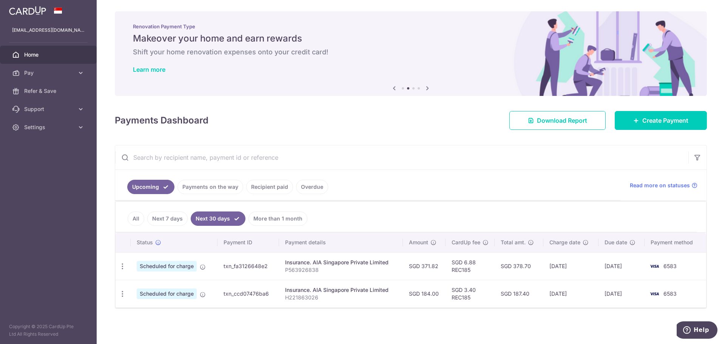
scroll to position [1, 0]
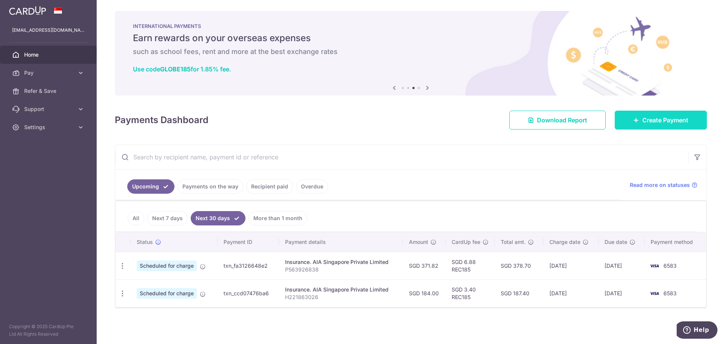
click at [668, 121] on span "Create Payment" at bounding box center [665, 120] width 46 height 9
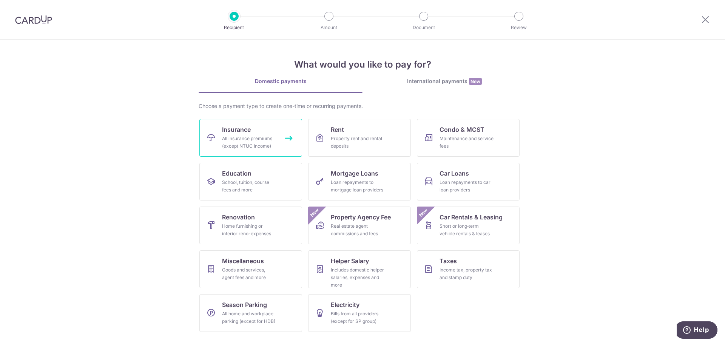
click at [253, 142] on div "All insurance premiums (except NTUC Income)" at bounding box center [249, 142] width 54 height 15
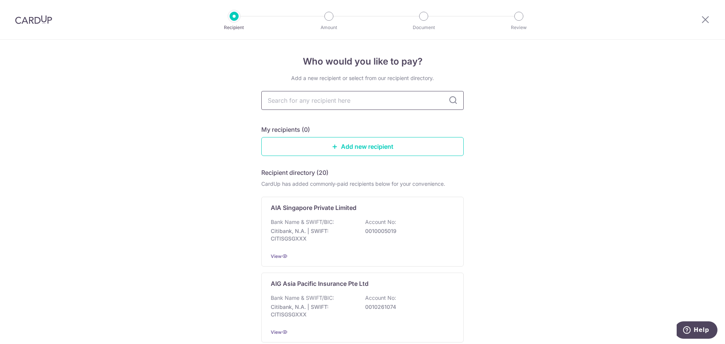
click at [345, 106] on input "text" at bounding box center [362, 100] width 202 height 19
click at [331, 224] on p "Bank Name & SWIFT/BIC:" at bounding box center [302, 222] width 63 height 8
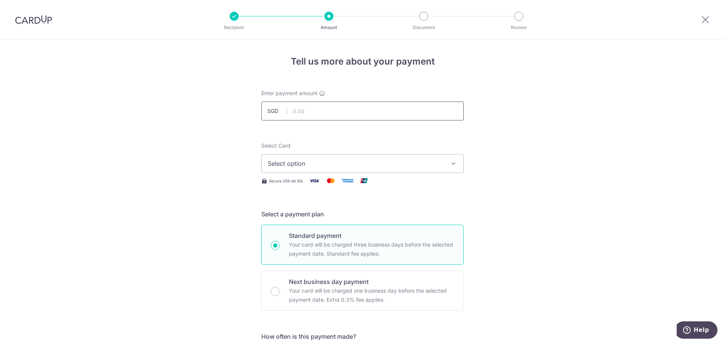
click at [350, 112] on input "text" at bounding box center [362, 111] width 202 height 19
type input "521.04"
click at [290, 162] on span "Select option" at bounding box center [356, 163] width 176 height 9
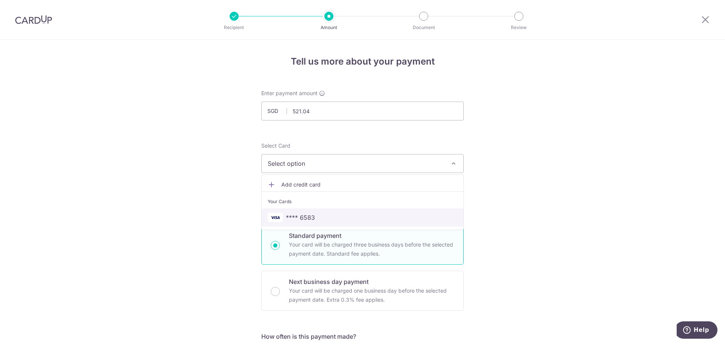
click at [300, 217] on span "**** 6583" at bounding box center [300, 217] width 29 height 9
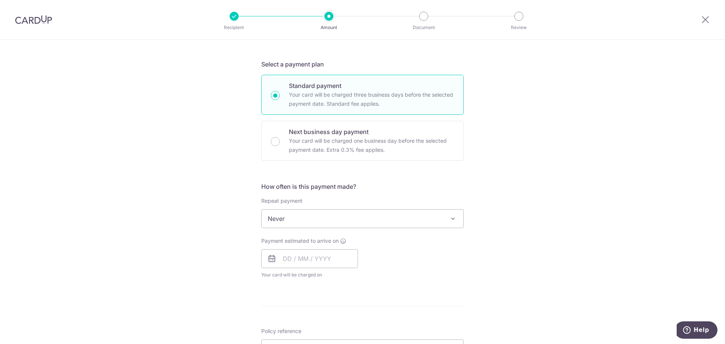
scroll to position [151, 0]
click at [301, 216] on span "Never" at bounding box center [363, 217] width 202 height 18
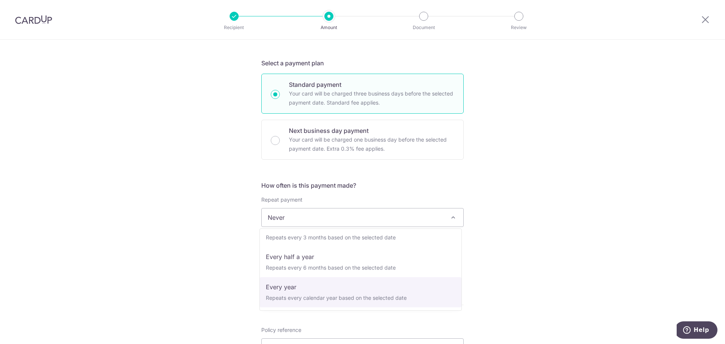
select select "6"
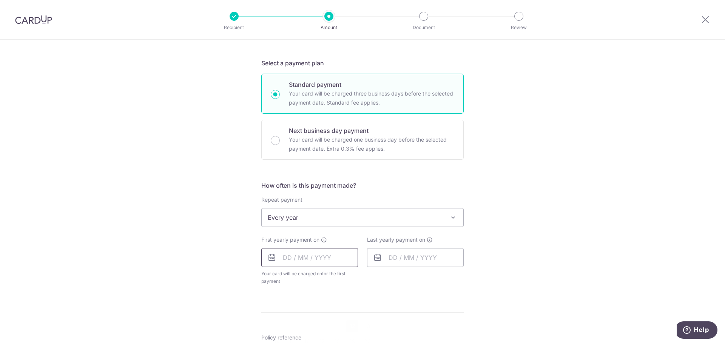
click at [308, 259] on input "text" at bounding box center [309, 257] width 97 height 19
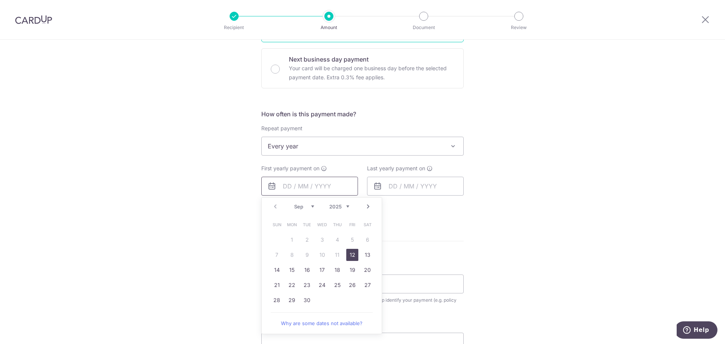
scroll to position [227, 0]
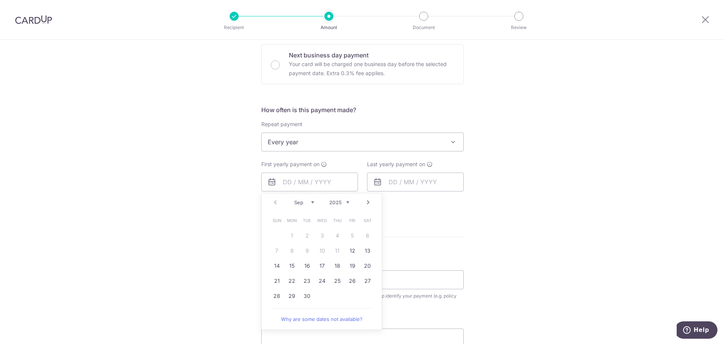
click at [273, 199] on div "Prev Next Sep Oct Nov Dec 2025 2026 2027 2028 2029 2030 2031 2032 2033 2034 2035" at bounding box center [322, 202] width 120 height 18
click at [364, 203] on link "Next" at bounding box center [368, 202] width 9 height 9
click at [364, 234] on link "4" at bounding box center [367, 236] width 12 height 12
type input "04/10/2025"
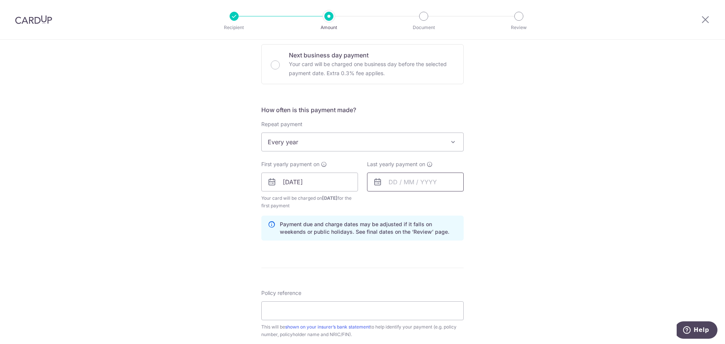
click at [388, 179] on input "text" at bounding box center [415, 182] width 97 height 19
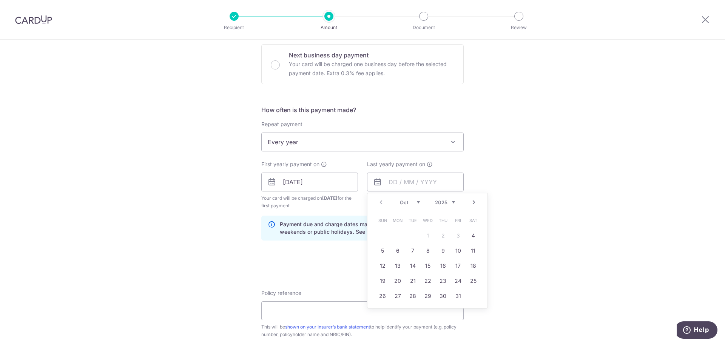
click at [451, 203] on select "2025 2026 2027 2028 2029 2030 2031 2032 2033 2034 2035" at bounding box center [445, 202] width 20 height 6
click at [381, 252] on link "4" at bounding box center [382, 251] width 12 height 12
type input "04/10/2026"
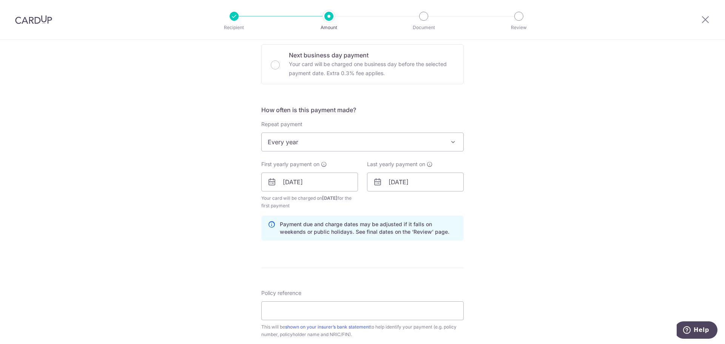
click at [515, 217] on div "Tell us more about your payment Enter payment amount SGD 521.04 521.04 Select C…" at bounding box center [362, 174] width 725 height 722
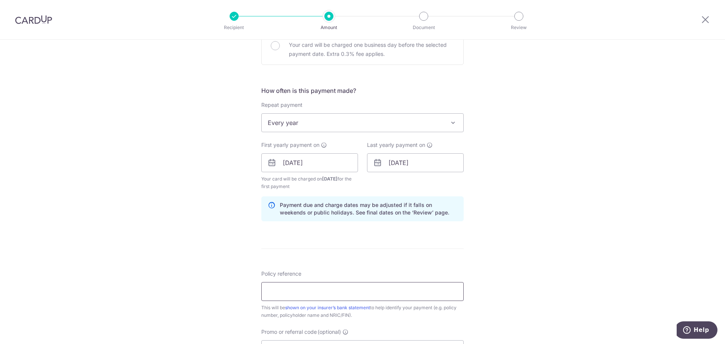
scroll to position [302, 0]
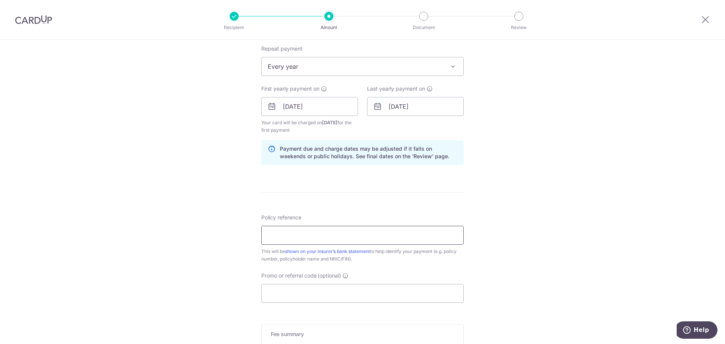
click at [296, 235] on input "Policy reference" at bounding box center [362, 235] width 202 height 19
type input "L543789972"
click at [312, 292] on input "Promo or referral code (optional)" at bounding box center [362, 293] width 202 height 19
paste input "REC185"
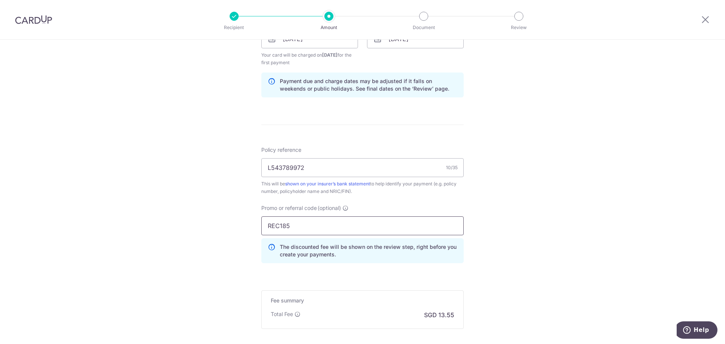
scroll to position [451, 0]
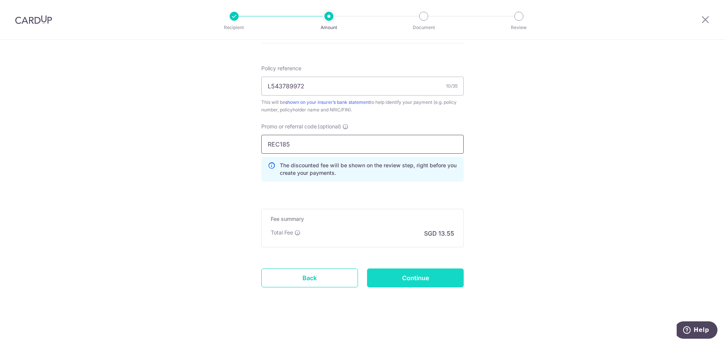
type input "REC185"
click at [435, 285] on input "Continue" at bounding box center [415, 277] width 97 height 19
type input "Create Schedule"
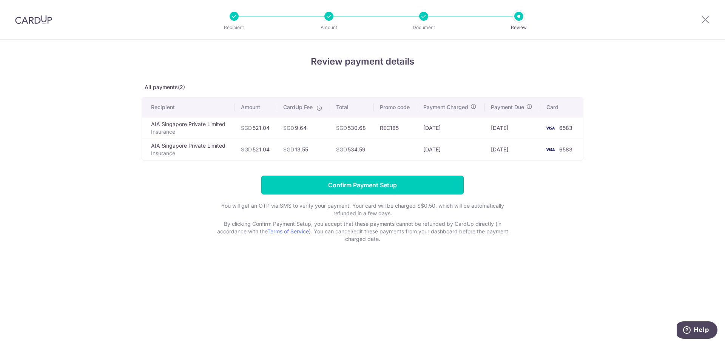
click at [349, 184] on input "Confirm Payment Setup" at bounding box center [362, 185] width 202 height 19
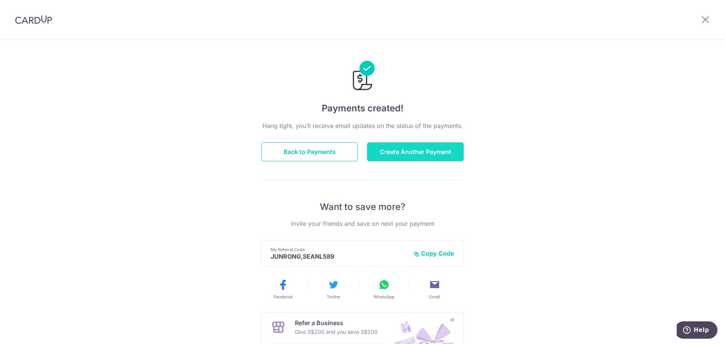
click at [395, 159] on button "Create Another Payment" at bounding box center [415, 151] width 97 height 19
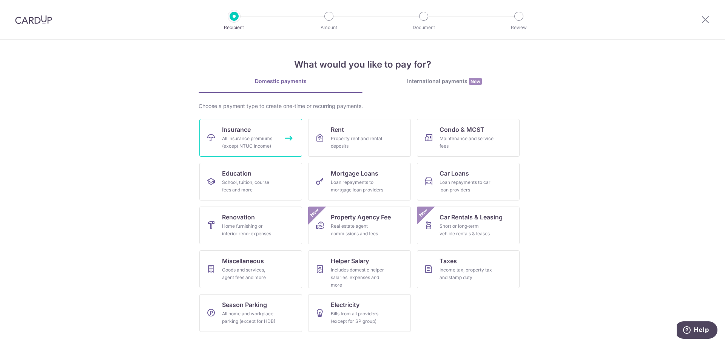
click at [266, 134] on link "Insurance All insurance premiums (except NTUC Income)" at bounding box center [250, 138] width 103 height 38
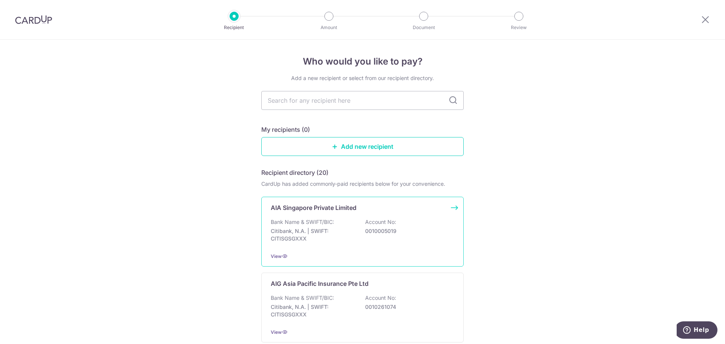
click at [354, 224] on div "Bank Name & SWIFT/BIC: Citibank, N.A. | SWIFT: CITISGSGXXX Account No: 00100050…" at bounding box center [362, 232] width 183 height 28
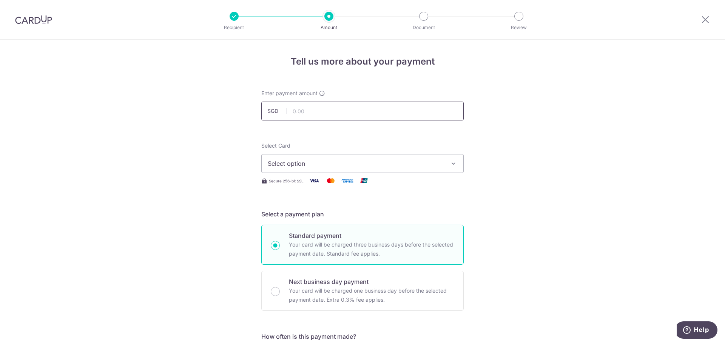
click at [349, 108] on input "text" at bounding box center [362, 111] width 202 height 19
type input "526.78"
click at [316, 168] on button "Select option" at bounding box center [362, 163] width 202 height 19
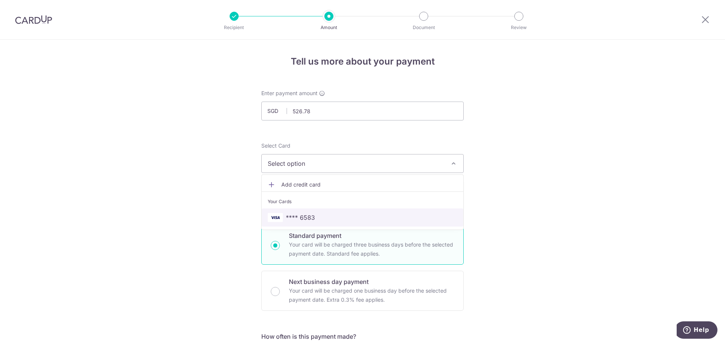
click at [310, 209] on link "**** 6583" at bounding box center [363, 217] width 202 height 18
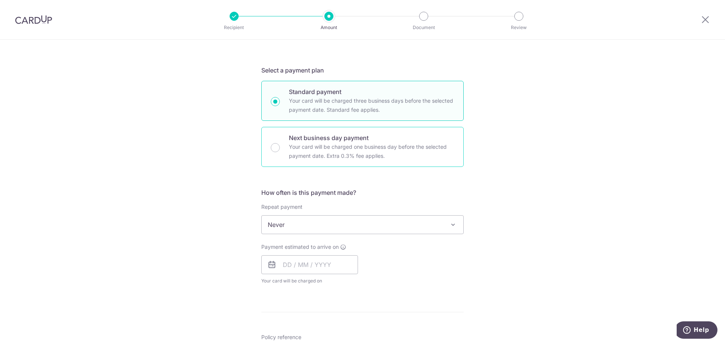
scroll to position [151, 0]
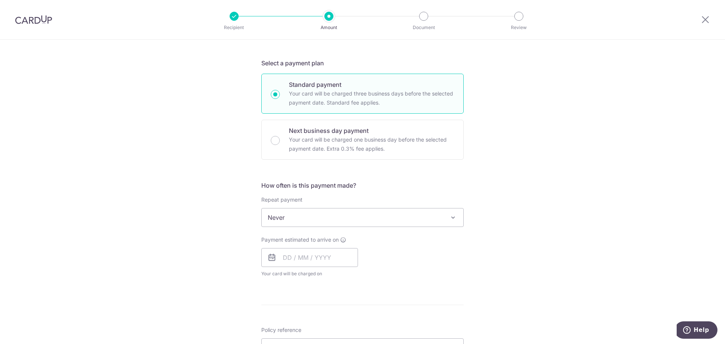
click at [299, 216] on span "Never" at bounding box center [363, 217] width 202 height 18
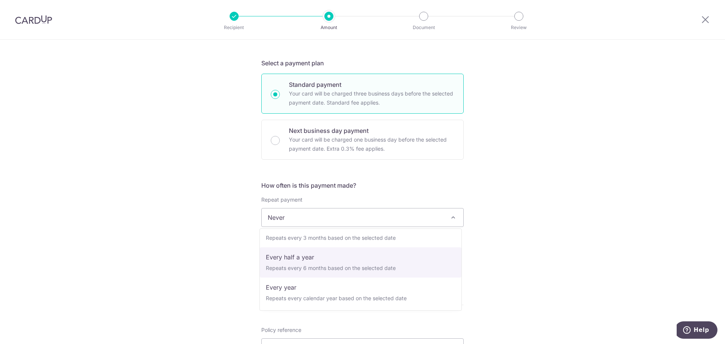
scroll to position [106, 0]
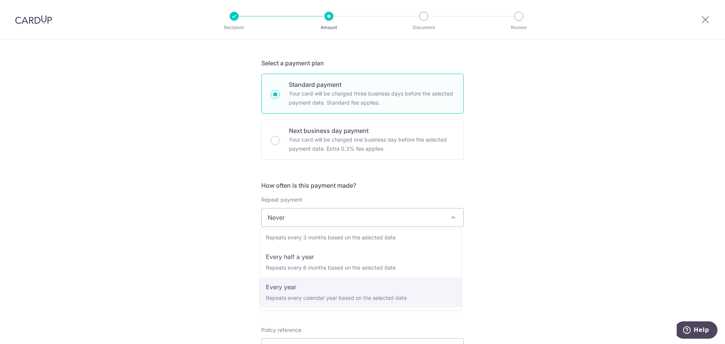
select select "6"
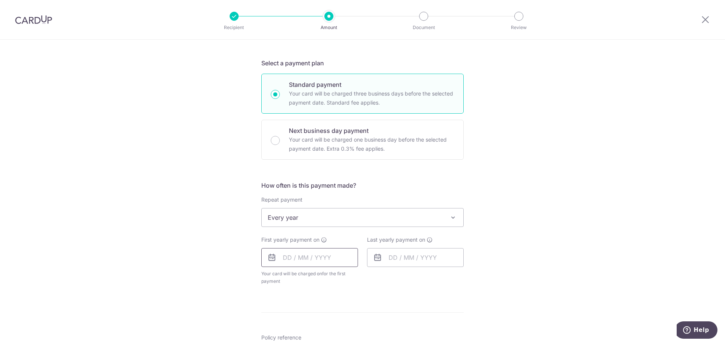
click at [304, 257] on input "text" at bounding box center [309, 257] width 97 height 19
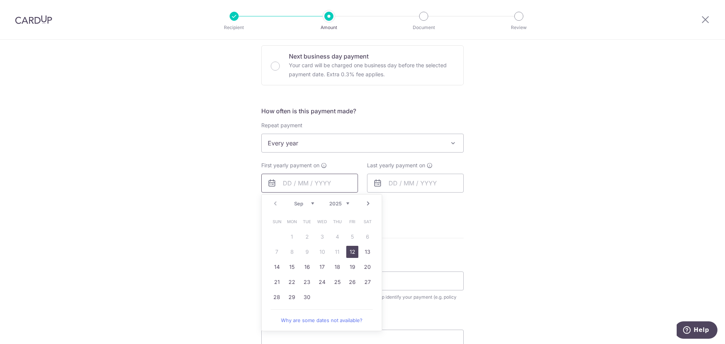
scroll to position [227, 0]
click at [429, 235] on form "Enter payment amount SGD 526.78 526.78 Select Card **** 6583 Add credit card Yo…" at bounding box center [362, 165] width 202 height 605
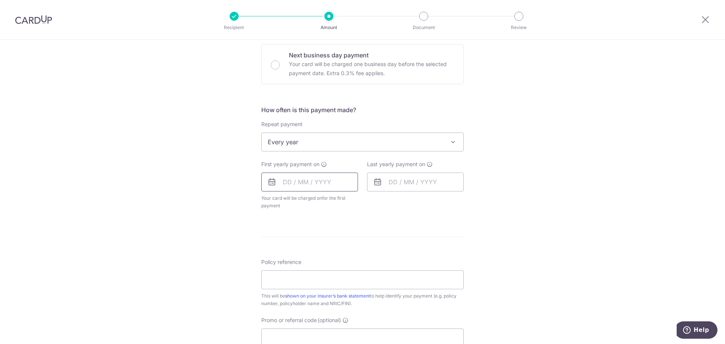
drag, startPoint x: 330, startPoint y: 174, endPoint x: 333, endPoint y: 177, distance: 4.5
click at [330, 176] on input "text" at bounding box center [309, 182] width 97 height 19
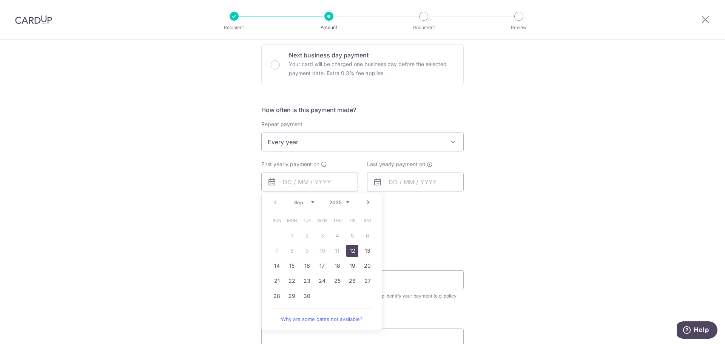
click at [360, 202] on div "Prev Next Sep Oct Nov [DATE] 2026 2027 2028 2029 2030 2031 2032 2033 2034 2035" at bounding box center [322, 202] width 120 height 18
click at [364, 204] on link "Next" at bounding box center [368, 202] width 9 height 9
click at [365, 204] on link "Next" at bounding box center [368, 202] width 9 height 9
click at [308, 264] on link "11" at bounding box center [307, 266] width 12 height 12
type input "[DATE]"
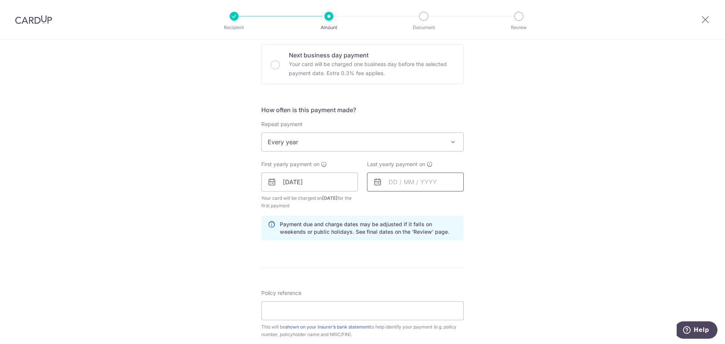
click at [421, 180] on input "text" at bounding box center [415, 182] width 97 height 19
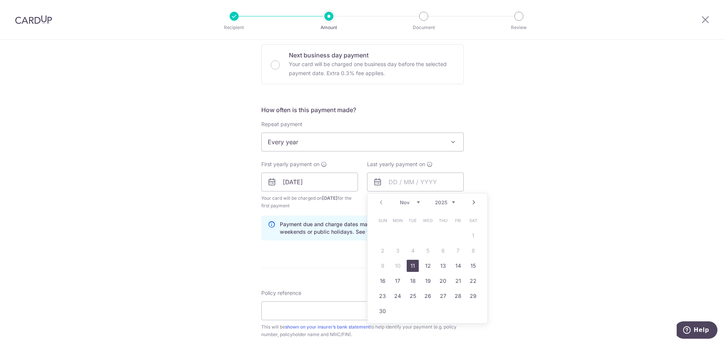
click at [452, 202] on select "2025 2026 2027 2028 2029 2030 2031 2032 2033 2034 2035" at bounding box center [445, 202] width 20 height 6
click at [423, 250] on link "11" at bounding box center [428, 251] width 12 height 12
type input "[DATE]"
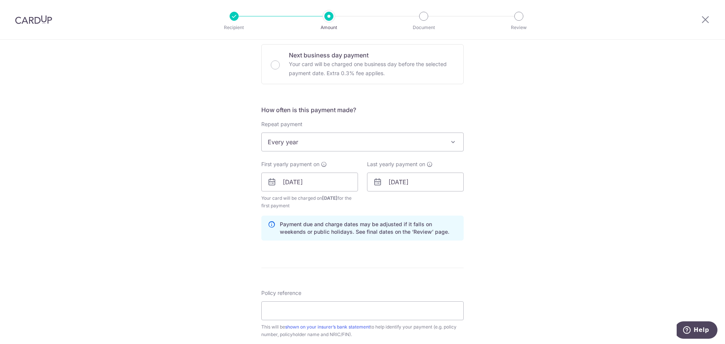
click at [505, 188] on div "Tell us more about your payment Enter payment amount SGD 526.78 526.78 Select C…" at bounding box center [362, 174] width 725 height 722
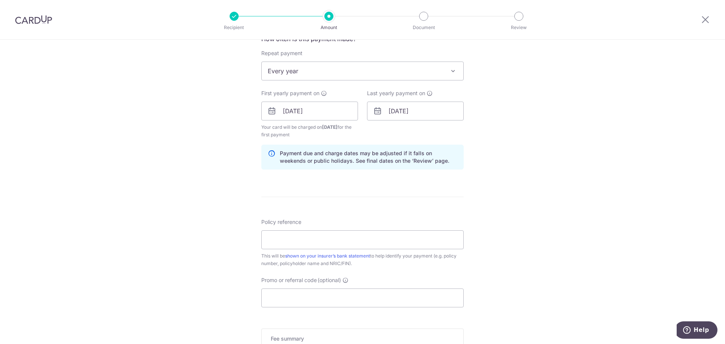
scroll to position [302, 0]
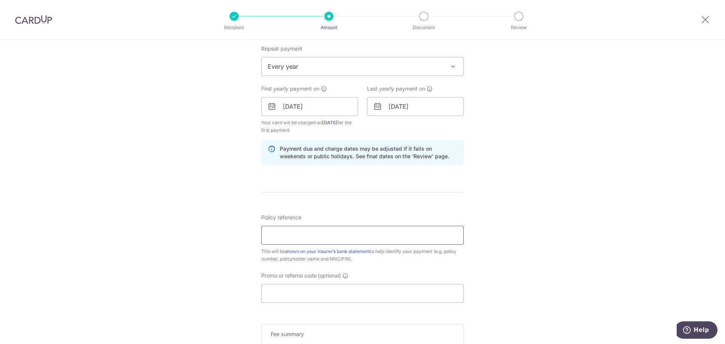
click at [277, 242] on input "Policy reference" at bounding box center [362, 235] width 202 height 19
click at [284, 235] on input "Policy reference" at bounding box center [362, 235] width 202 height 19
type input "L542335576"
click at [310, 290] on input "Promo or referral code (optional)" at bounding box center [362, 293] width 202 height 19
paste input "REC185"
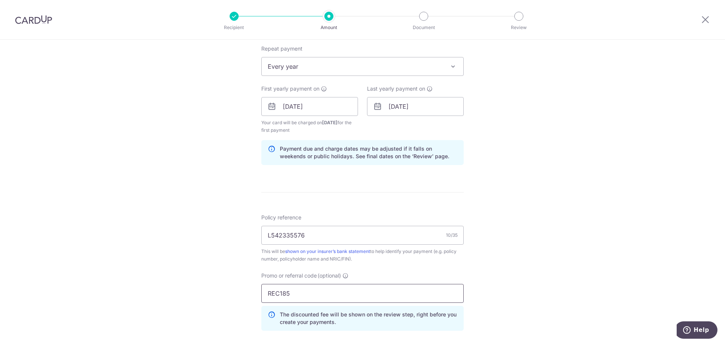
type input "REC185"
click at [527, 239] on div "Tell us more about your payment Enter payment amount SGD 526.78 526.78 Select C…" at bounding box center [362, 115] width 725 height 755
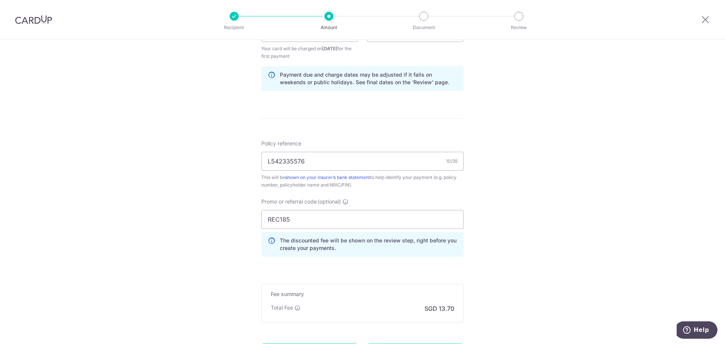
scroll to position [451, 0]
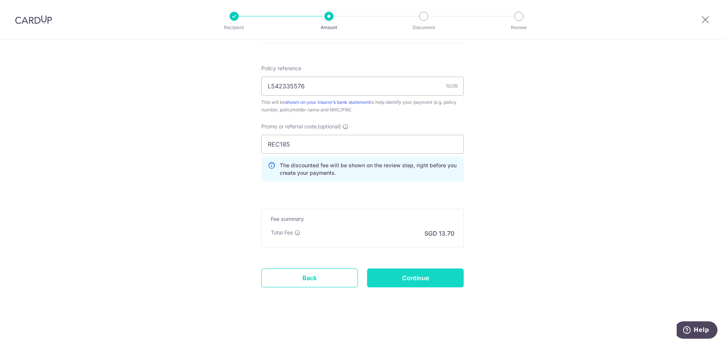
click at [431, 283] on input "Continue" at bounding box center [415, 277] width 97 height 19
type input "Create Schedule"
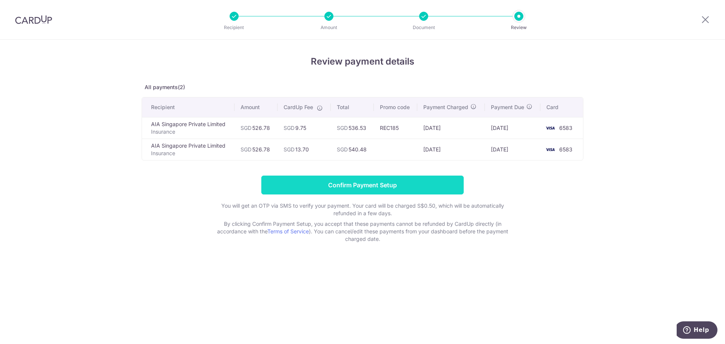
click at [360, 182] on input "Confirm Payment Setup" at bounding box center [362, 185] width 202 height 19
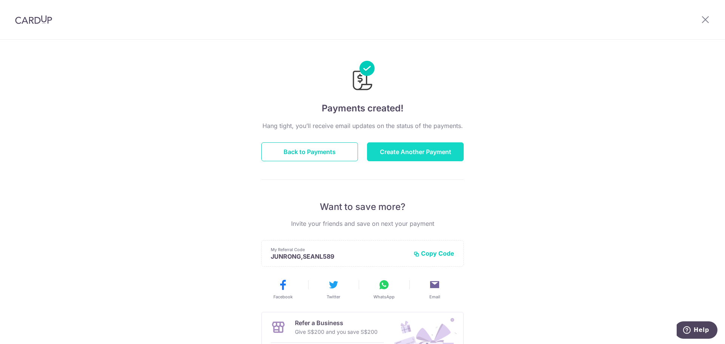
click at [403, 150] on button "Create Another Payment" at bounding box center [415, 151] width 97 height 19
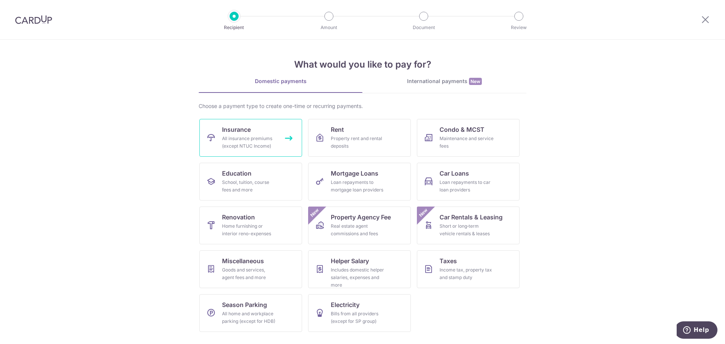
click at [272, 142] on div "All insurance premiums (except NTUC Income)" at bounding box center [249, 142] width 54 height 15
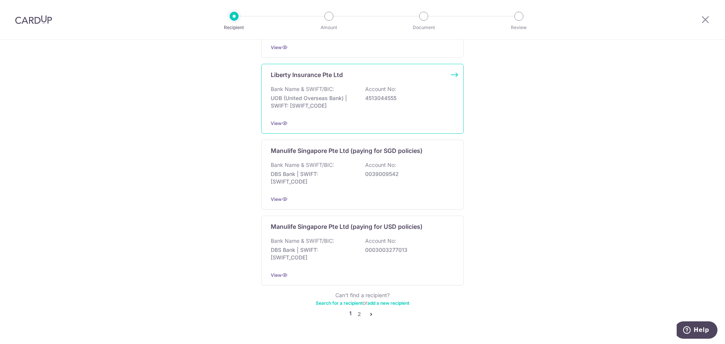
scroll to position [687, 0]
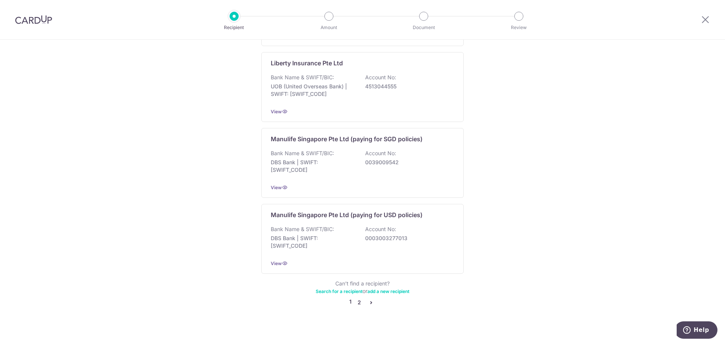
click at [358, 298] on link "2" at bounding box center [359, 302] width 9 height 9
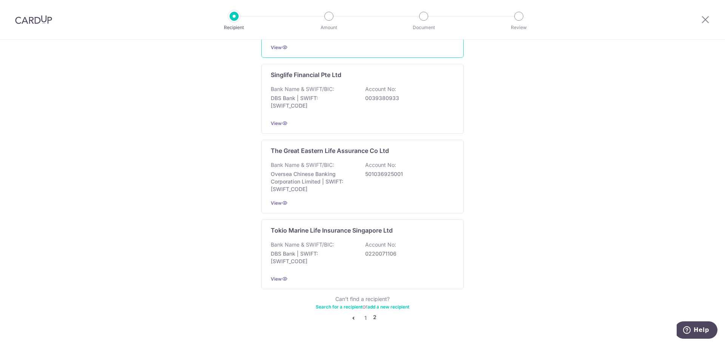
scroll to position [680, 0]
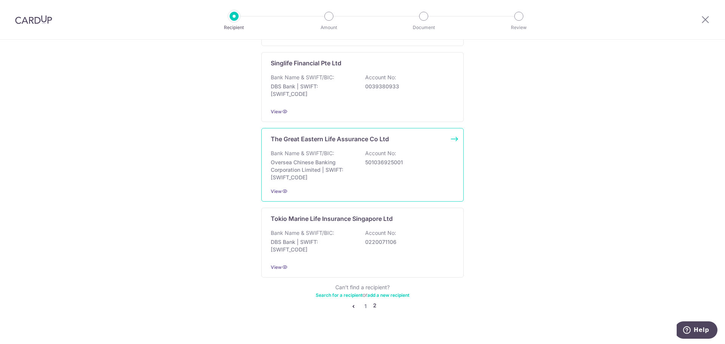
click at [345, 178] on p "Oversea Chinese Banking Corporation Limited | SWIFT: OCBCSGSGXXX" at bounding box center [313, 170] width 85 height 23
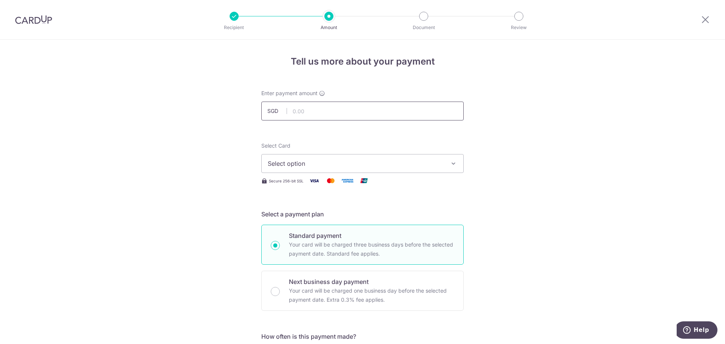
click at [321, 109] on input "text" at bounding box center [362, 111] width 202 height 19
type input "2,741.70"
click at [322, 164] on span "Select option" at bounding box center [356, 163] width 176 height 9
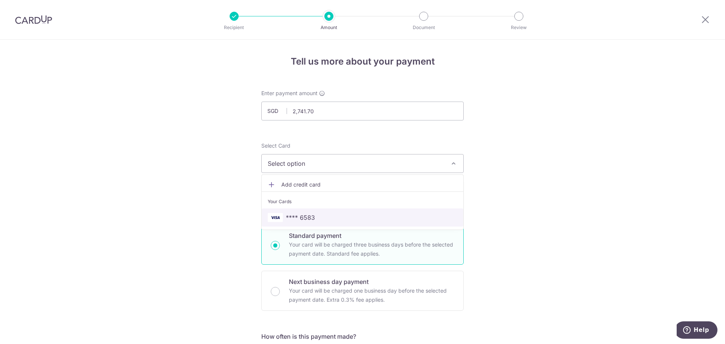
click at [315, 219] on span "**** 6583" at bounding box center [363, 217] width 190 height 9
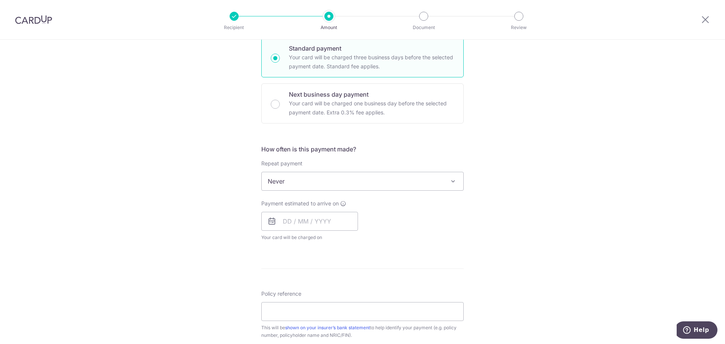
scroll to position [189, 0]
click at [383, 175] on span "Never" at bounding box center [363, 180] width 202 height 18
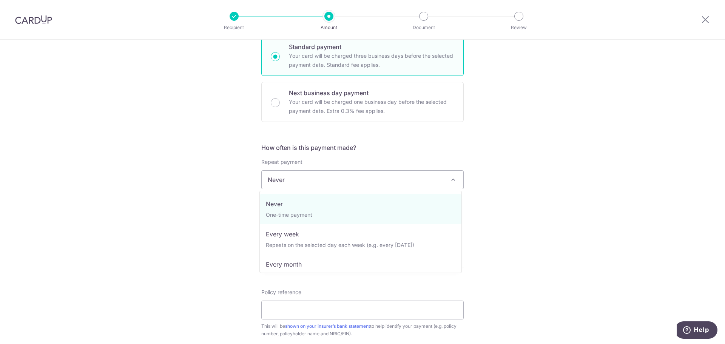
scroll to position [106, 0]
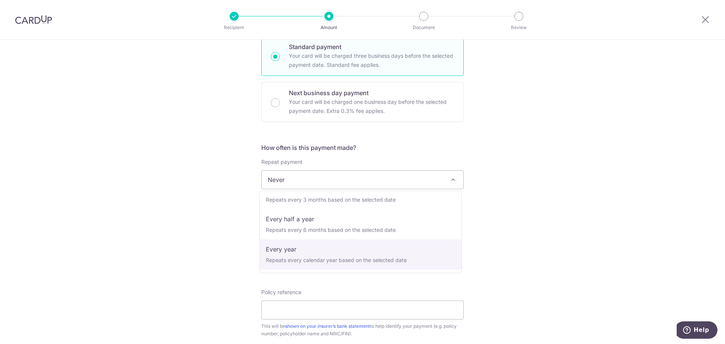
select select "6"
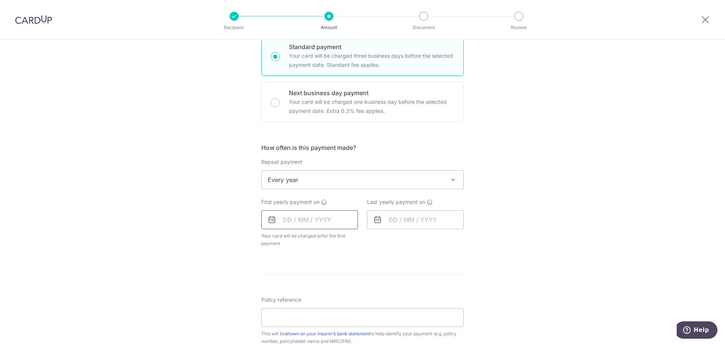
click at [304, 221] on input "text" at bounding box center [309, 219] width 97 height 19
drag, startPoint x: 491, startPoint y: 215, endPoint x: 485, endPoint y: 214, distance: 6.4
click at [491, 215] on div "Tell us more about your payment Enter payment amount SGD 2,741.70 2741.70 Selec…" at bounding box center [362, 196] width 725 height 691
click at [333, 217] on input "text" at bounding box center [309, 219] width 97 height 19
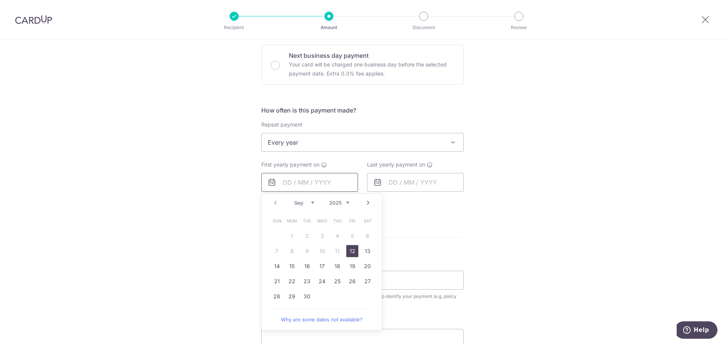
scroll to position [227, 0]
click at [364, 201] on link "Next" at bounding box center [368, 202] width 9 height 9
click at [289, 296] on link "27" at bounding box center [292, 296] width 12 height 12
type input "[DATE]"
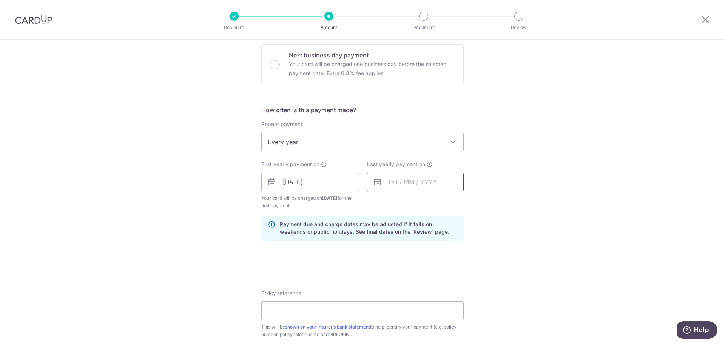
click at [412, 182] on input "text" at bounding box center [415, 182] width 97 height 19
click at [443, 202] on select "2025 2026 2027 2028 2029 2030 2031 2032 2033 2034 2035" at bounding box center [445, 202] width 20 height 6
click at [444, 224] on span "Thu" at bounding box center [443, 220] width 12 height 12
click at [448, 200] on select "2025 2026 2027 2028 2029 2030 2031 2032 2033 2034 2035" at bounding box center [445, 202] width 20 height 6
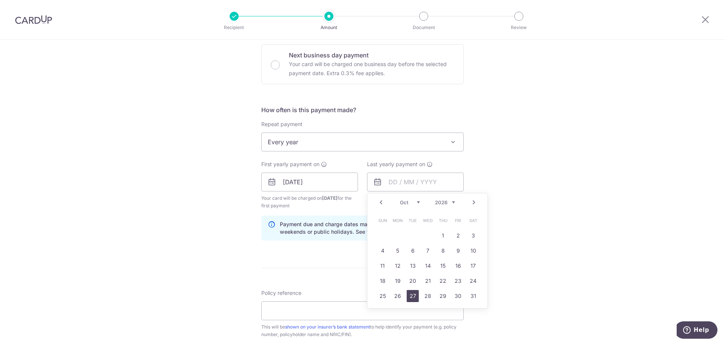
click at [412, 297] on link "27" at bounding box center [413, 296] width 12 height 12
type input "27/10/2026"
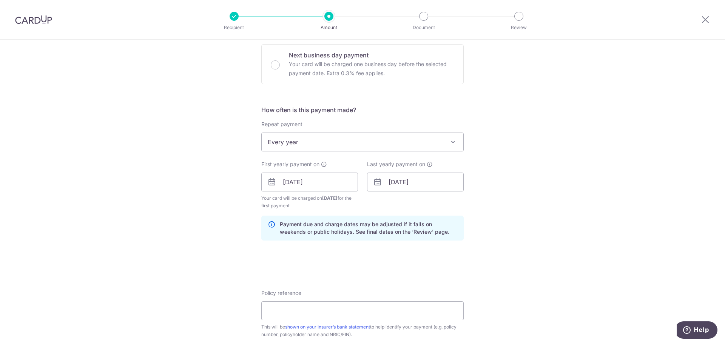
click at [526, 243] on div "Tell us more about your payment Enter payment amount SGD 2,741.70 2741.70 Selec…" at bounding box center [362, 174] width 725 height 722
click at [315, 307] on input "Policy reference" at bounding box center [362, 310] width 202 height 19
type input "0242157847"
click at [522, 254] on div "Tell us more about your payment Enter payment amount SGD 2,741.70 2741.70 Selec…" at bounding box center [362, 174] width 725 height 722
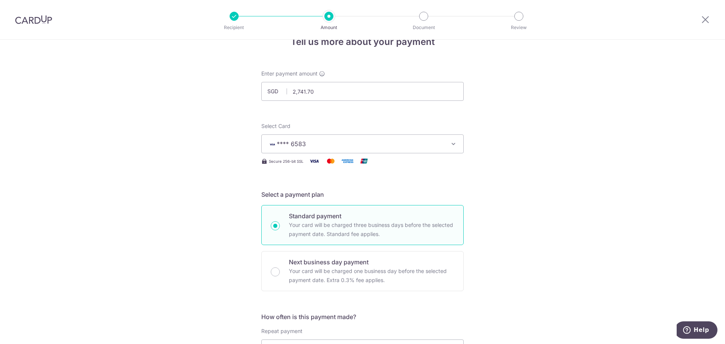
scroll to position [0, 0]
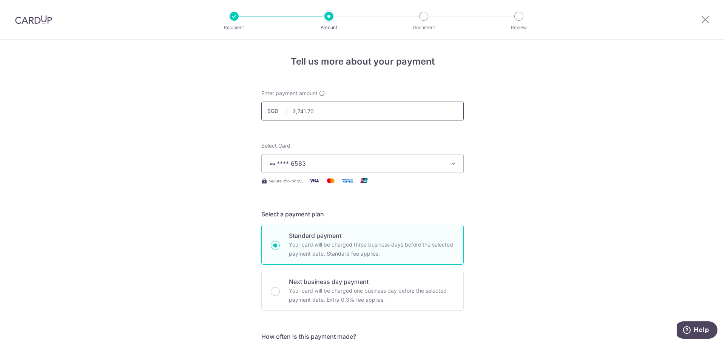
click at [329, 110] on input "2,741.70" at bounding box center [362, 111] width 202 height 19
drag, startPoint x: 329, startPoint y: 110, endPoint x: 263, endPoint y: 113, distance: 65.7
click at [275, 106] on input "2,741.70" at bounding box center [362, 111] width 202 height 19
click at [336, 103] on input "text" at bounding box center [362, 111] width 202 height 19
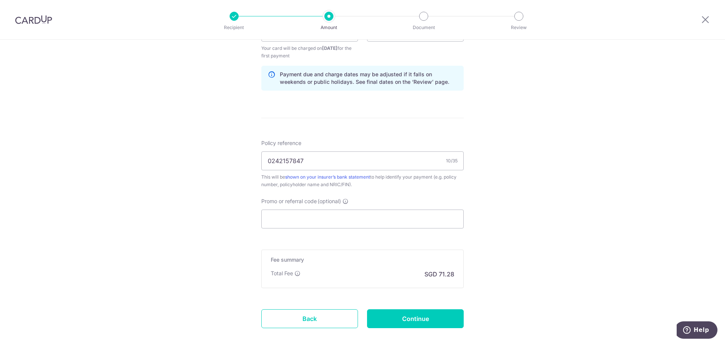
scroll to position [378, 0]
click at [336, 214] on input "Promo or referral code (optional)" at bounding box center [362, 217] width 202 height 19
type input "2,741.70"
paste input "REC185"
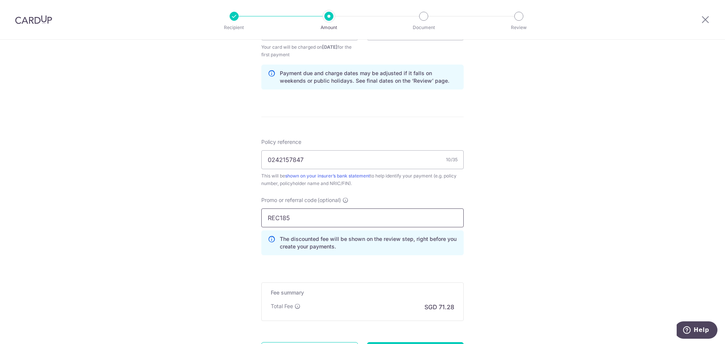
type input "REC185"
click at [525, 241] on div "Tell us more about your payment Enter payment amount SGD 2,741.70 2741.70 Selec…" at bounding box center [362, 39] width 725 height 755
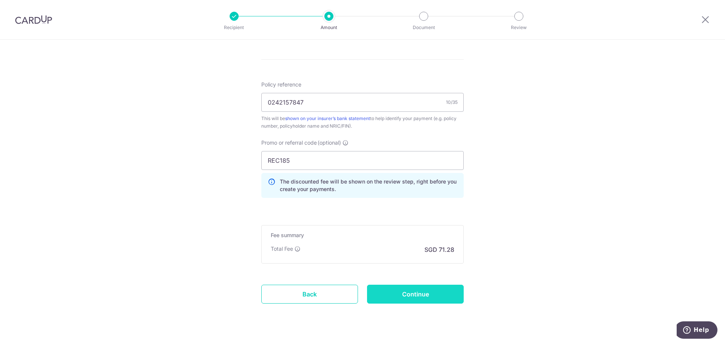
scroll to position [451, 0]
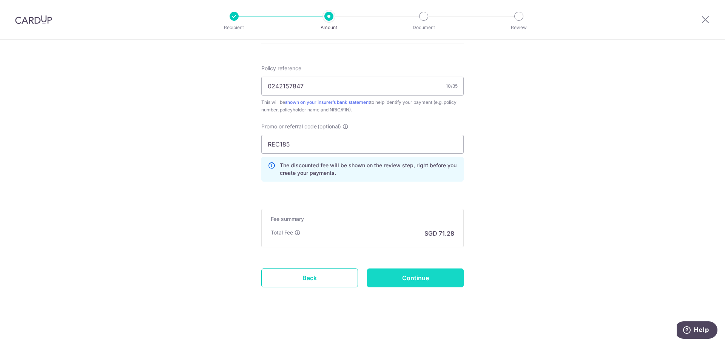
click at [435, 280] on input "Continue" at bounding box center [415, 277] width 97 height 19
type input "Create Schedule"
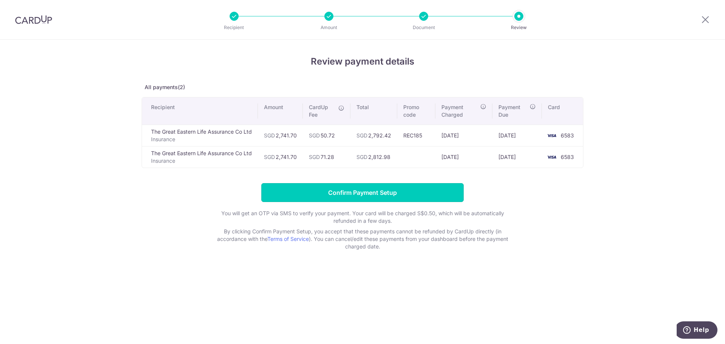
click at [345, 195] on input "Confirm Payment Setup" at bounding box center [362, 192] width 202 height 19
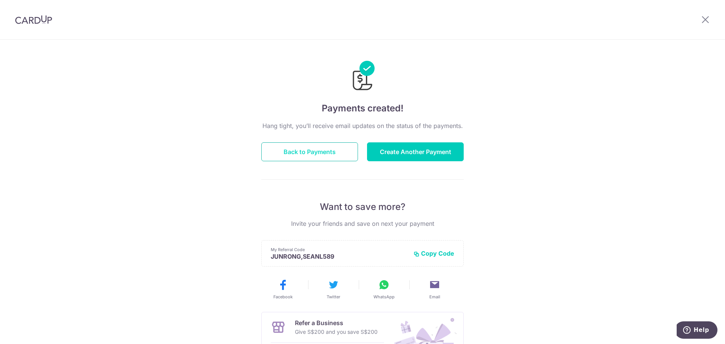
click at [299, 156] on button "Back to Payments" at bounding box center [309, 151] width 97 height 19
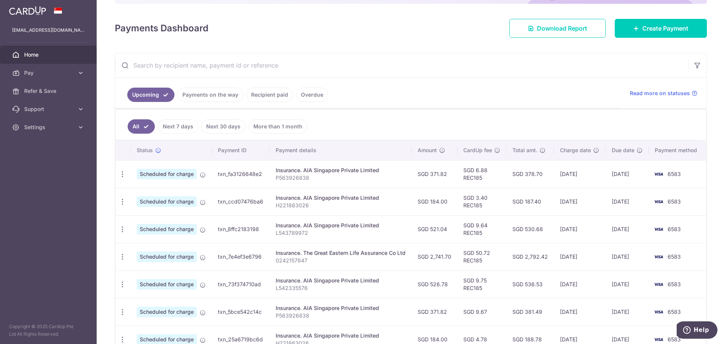
scroll to position [113, 0]
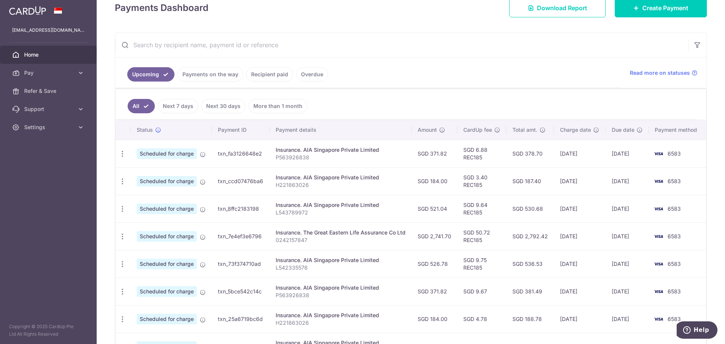
click at [272, 106] on link "More than 1 month" at bounding box center [277, 106] width 59 height 14
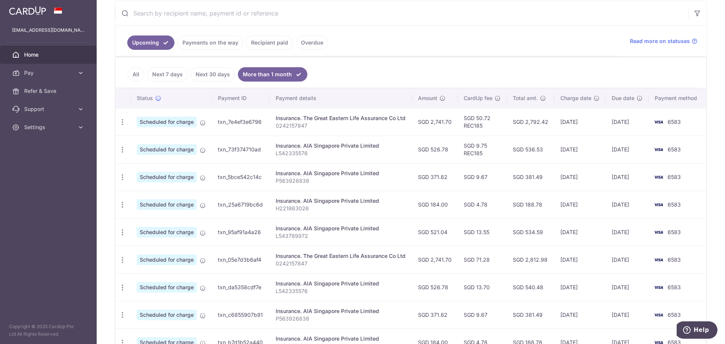
scroll to position [151, 0]
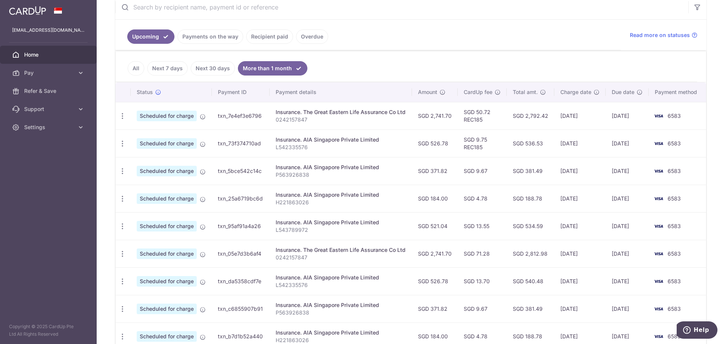
click at [214, 76] on ul "All Next 7 days Next 30 days More than 1 month" at bounding box center [406, 66] width 581 height 31
click at [216, 74] on link "Next 30 days" at bounding box center [213, 68] width 44 height 14
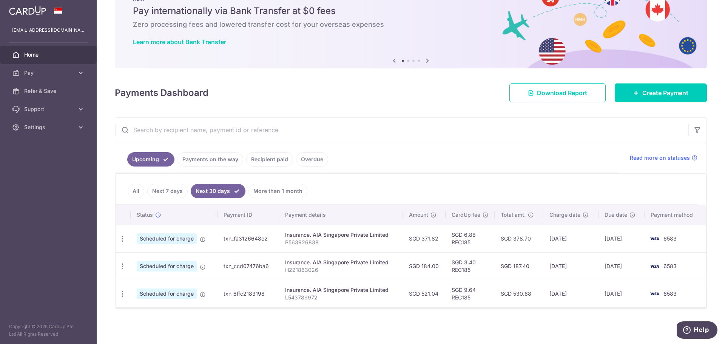
scroll to position [29, 0]
click at [278, 156] on link "Recipient paid" at bounding box center [269, 159] width 47 height 14
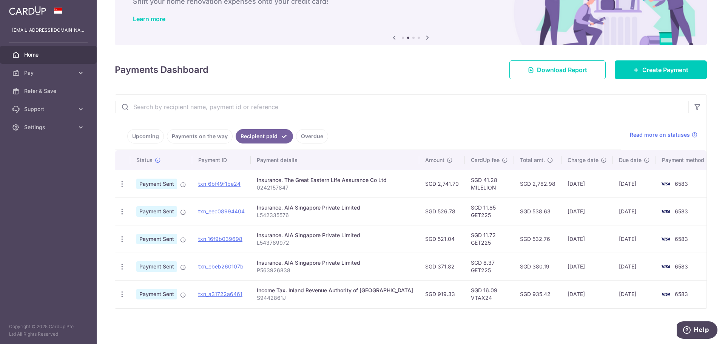
scroll to position [52, 0]
click at [144, 140] on link "Upcoming" at bounding box center [145, 136] width 37 height 14
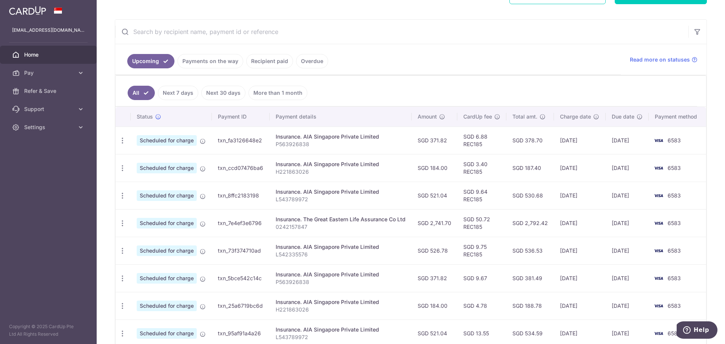
scroll to position [189, 0]
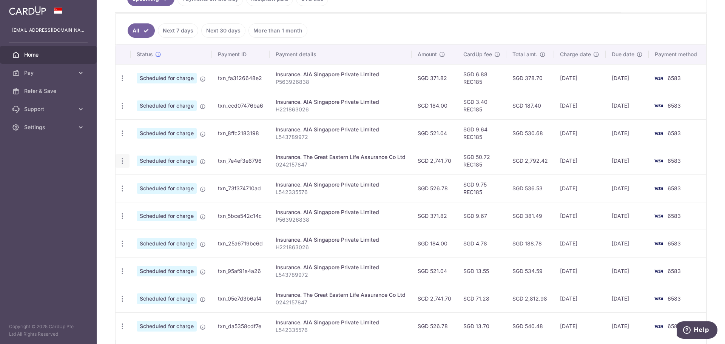
click at [122, 162] on icon "button" at bounding box center [123, 161] width 8 height 8
click at [136, 183] on link "Update payment" at bounding box center [155, 182] width 79 height 18
radio input "true"
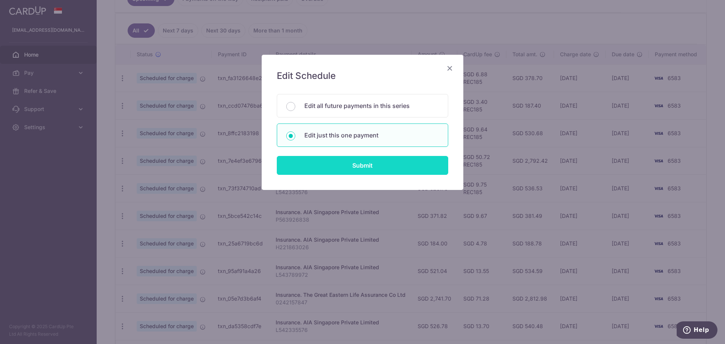
click at [358, 162] on input "Submit" at bounding box center [362, 165] width 171 height 19
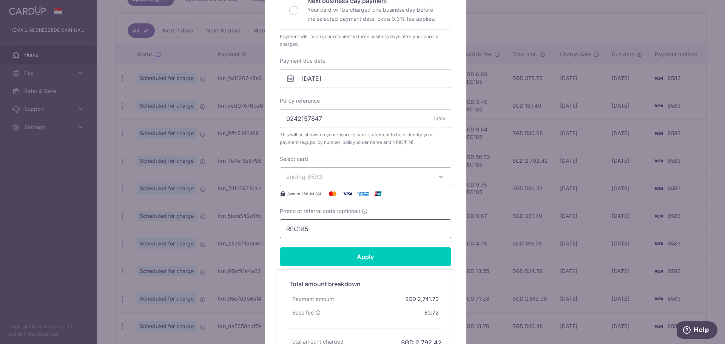
drag, startPoint x: 332, startPoint y: 225, endPoint x: 276, endPoint y: 225, distance: 55.5
click at [280, 225] on input "REC185" at bounding box center [365, 228] width 171 height 19
paste input "MILELION"
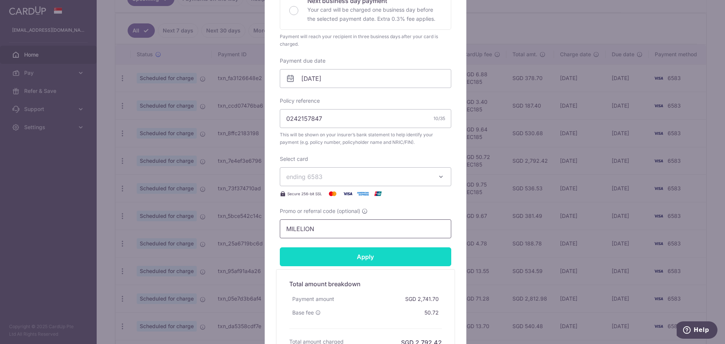
type input "MILELION"
click at [339, 259] on input "Apply" at bounding box center [365, 256] width 171 height 19
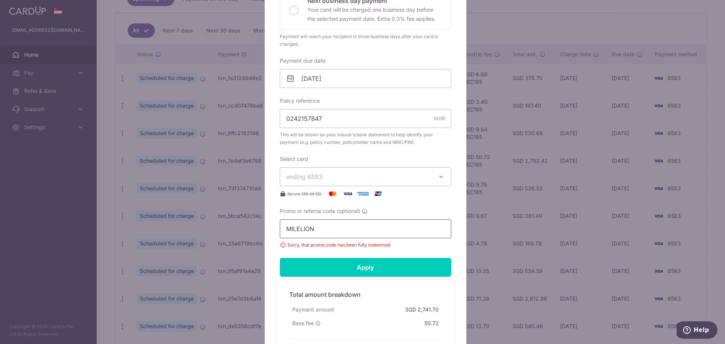
click at [328, 225] on input "MILELION" at bounding box center [365, 228] width 171 height 19
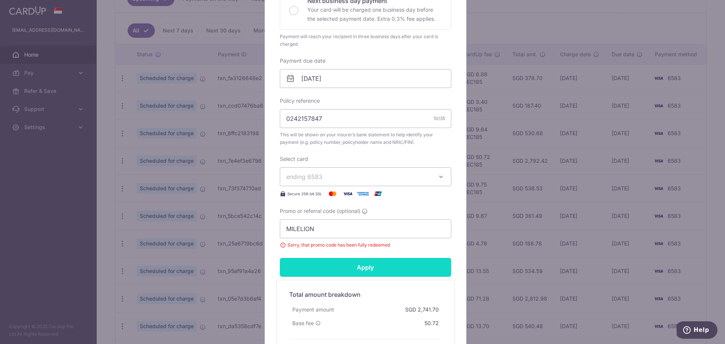
click at [336, 270] on input "Apply" at bounding box center [365, 267] width 171 height 19
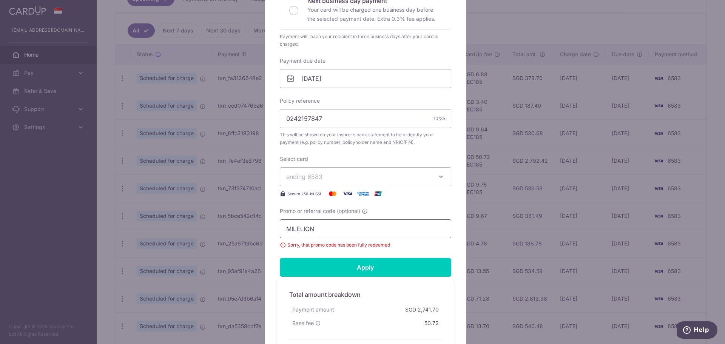
drag, startPoint x: 324, startPoint y: 231, endPoint x: 251, endPoint y: 221, distance: 74.0
click at [248, 223] on div "Edit payment By clicking apply, you will make changes to all payments to The Gr…" at bounding box center [362, 172] width 725 height 344
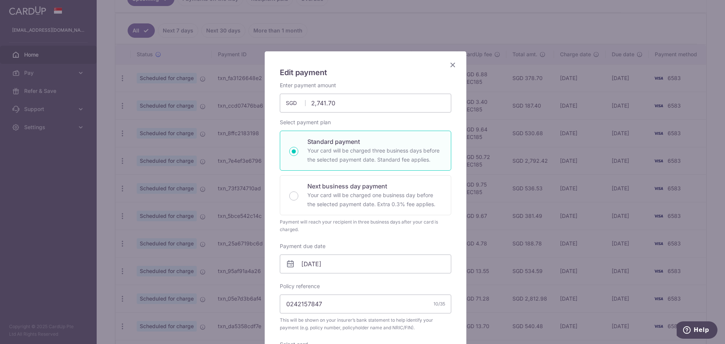
scroll to position [0, 0]
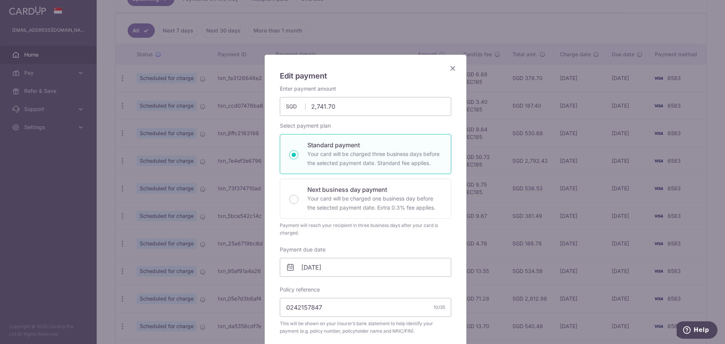
click at [452, 66] on icon "Close" at bounding box center [452, 67] width 9 height 9
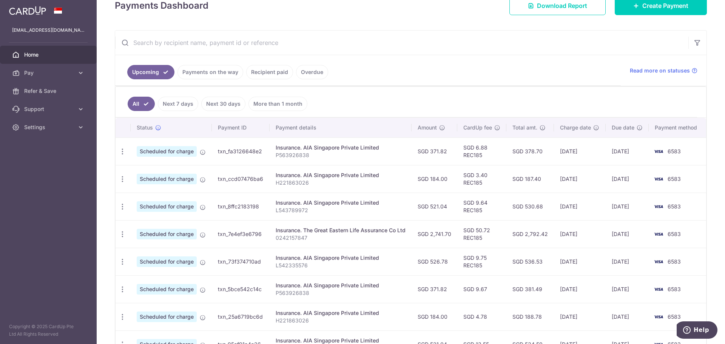
scroll to position [151, 0]
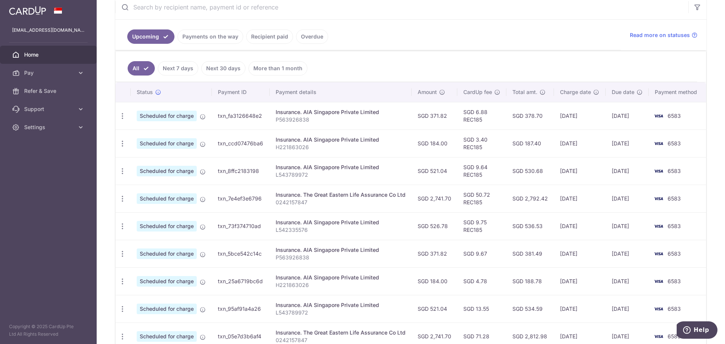
click at [561, 91] on span "Charge date" at bounding box center [575, 92] width 31 height 8
click at [576, 94] on span "Charge date" at bounding box center [575, 92] width 31 height 8
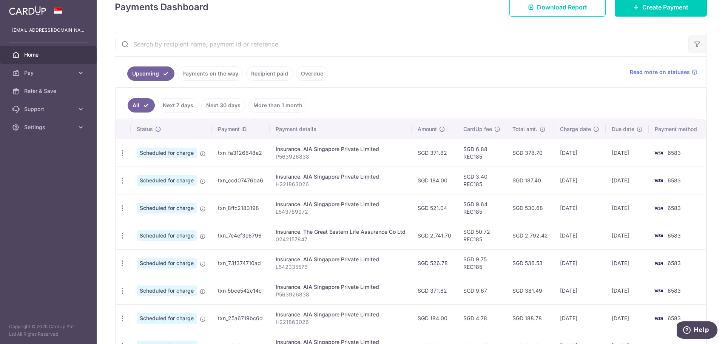
scroll to position [113, 0]
click at [694, 43] on icon "button" at bounding box center [698, 45] width 8 height 8
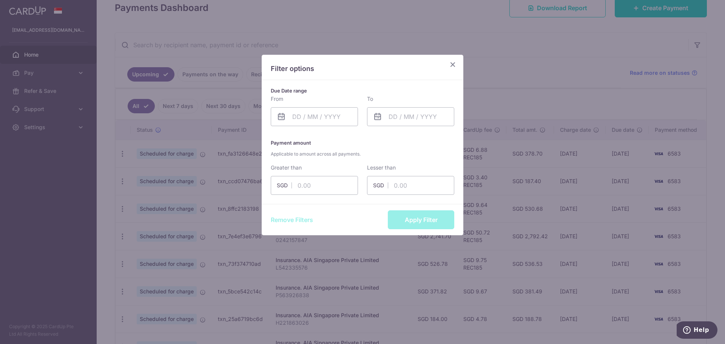
click at [452, 65] on icon "Close" at bounding box center [452, 64] width 9 height 9
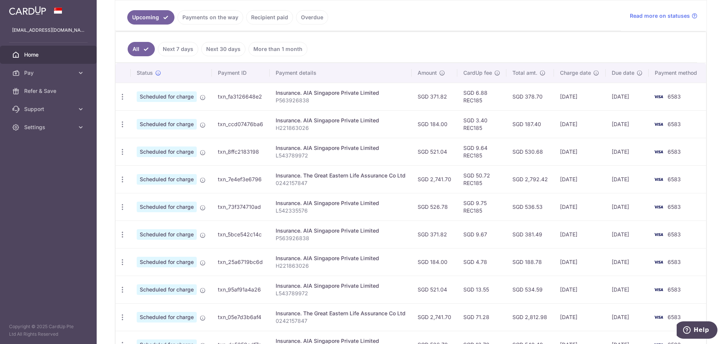
scroll to position [189, 0]
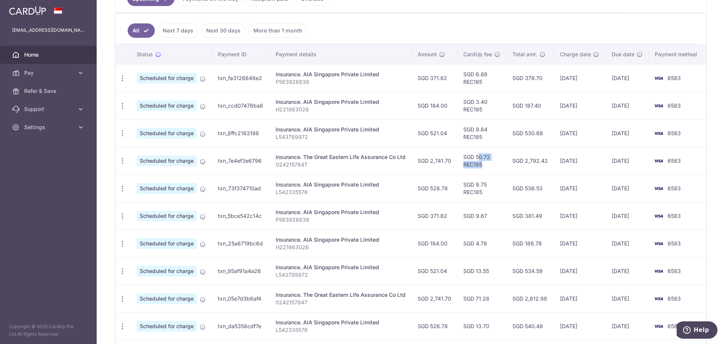
drag, startPoint x: 484, startPoint y: 163, endPoint x: 461, endPoint y: 156, distance: 23.3
click at [461, 156] on td "SGD 50.72 REC185" at bounding box center [481, 161] width 49 height 28
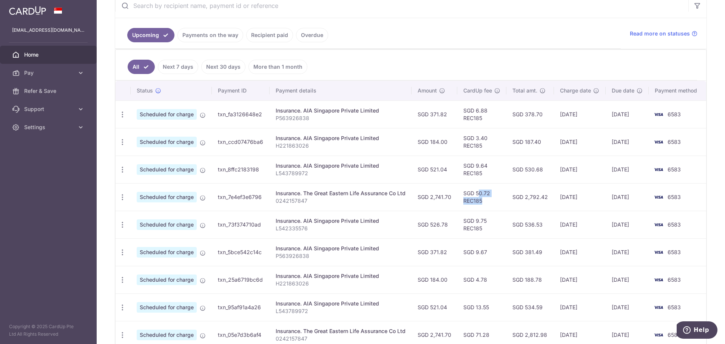
scroll to position [151, 0]
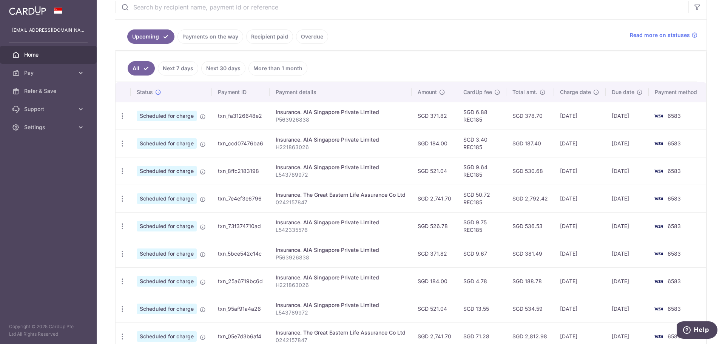
click at [281, 39] on link "Recipient paid" at bounding box center [269, 36] width 47 height 14
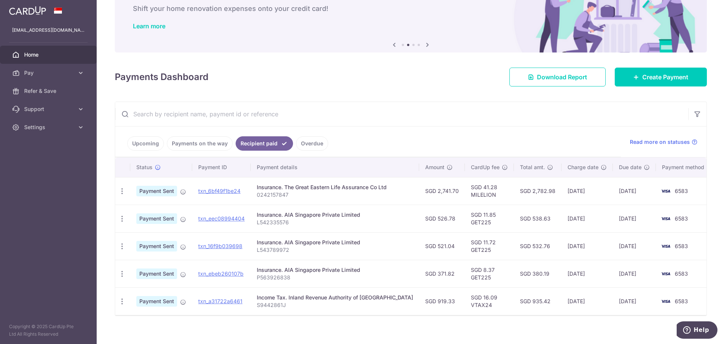
scroll to position [52, 0]
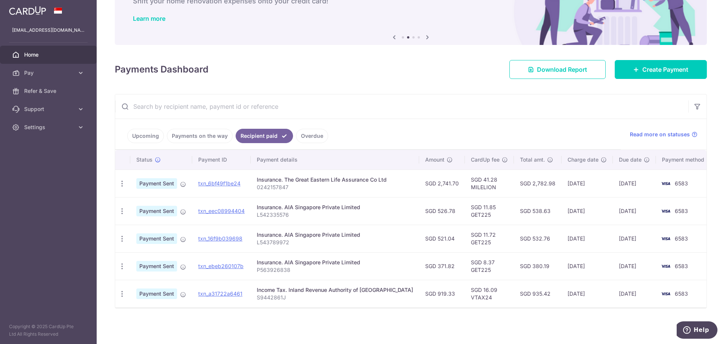
click at [142, 134] on link "Upcoming" at bounding box center [145, 136] width 37 height 14
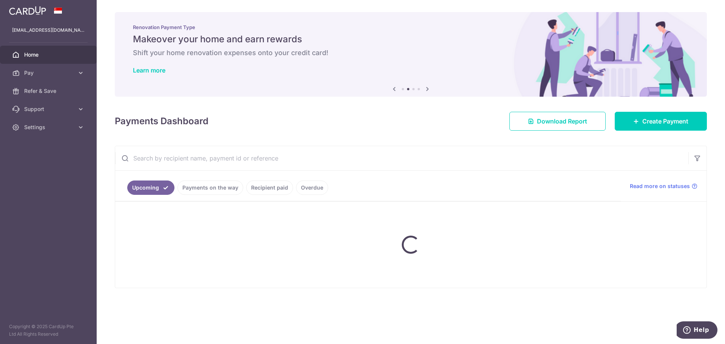
scroll to position [0, 0]
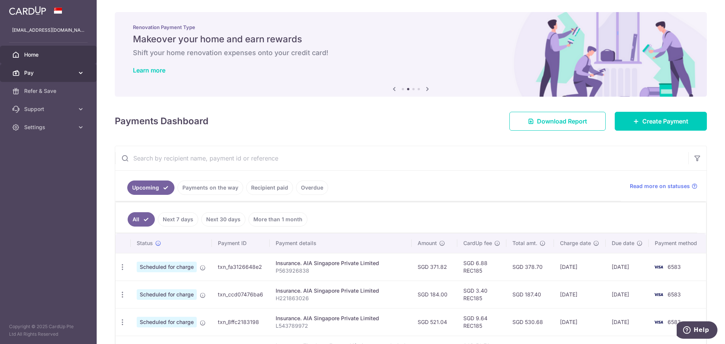
click at [68, 72] on span "Pay" at bounding box center [49, 73] width 50 height 8
click at [52, 72] on span "Pay" at bounding box center [49, 73] width 50 height 8
click at [47, 78] on link "Pay" at bounding box center [48, 73] width 97 height 18
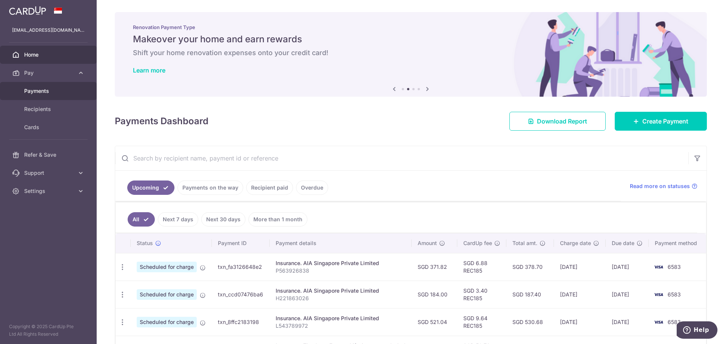
click at [41, 95] on link "Payments" at bounding box center [48, 91] width 97 height 18
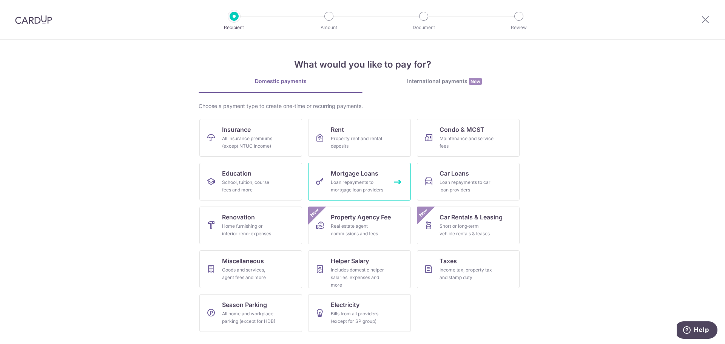
click at [379, 183] on div "Loan repayments to mortgage loan providers" at bounding box center [358, 186] width 54 height 15
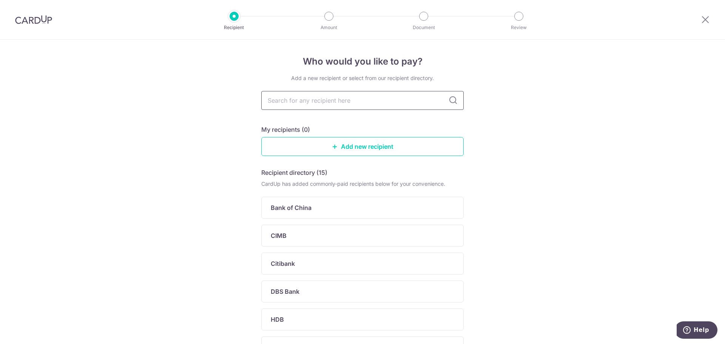
click at [379, 103] on input "text" at bounding box center [362, 100] width 202 height 19
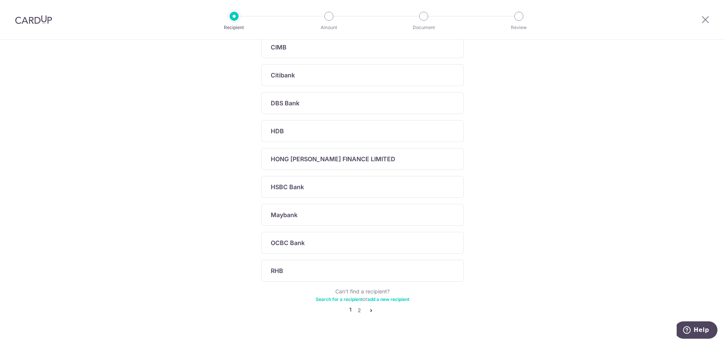
scroll to position [189, 0]
click at [357, 310] on link "2" at bounding box center [359, 309] width 9 height 9
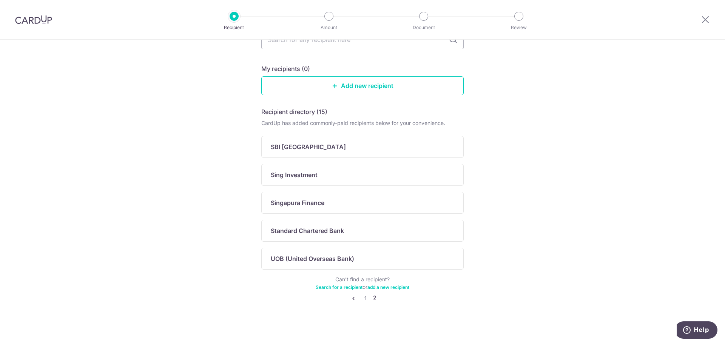
scroll to position [64, 0]
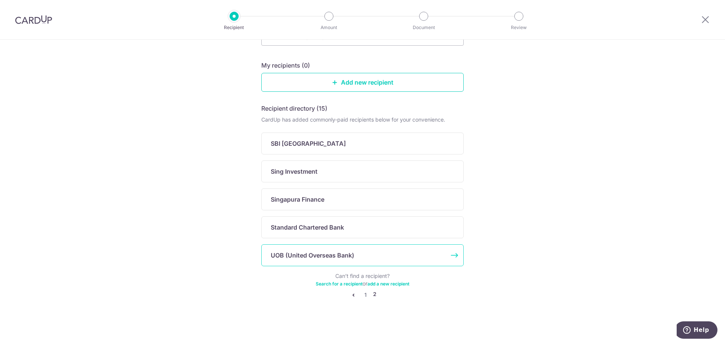
click at [348, 263] on div "UOB (United Overseas Bank)" at bounding box center [362, 255] width 202 height 22
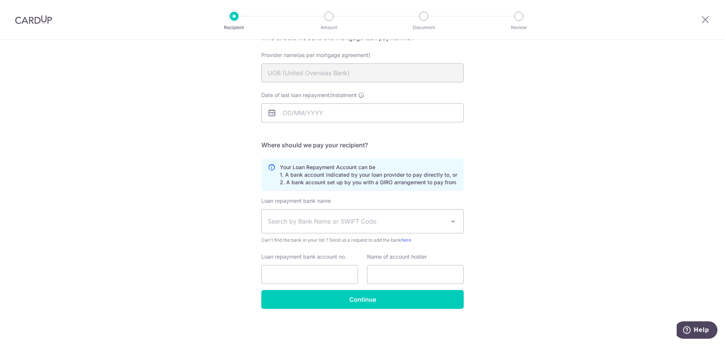
scroll to position [70, 0]
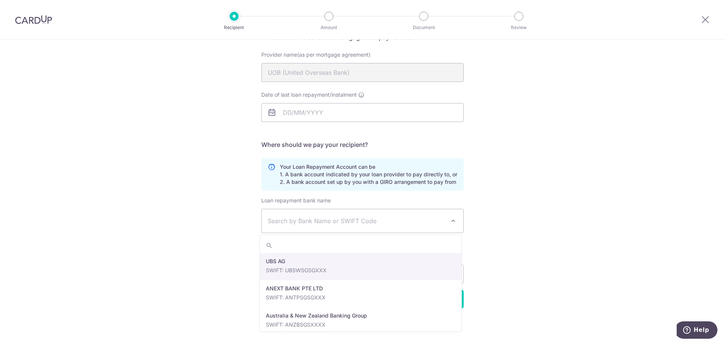
click at [440, 232] on span "Search by Bank Name or SWIFT Code" at bounding box center [363, 220] width 202 height 23
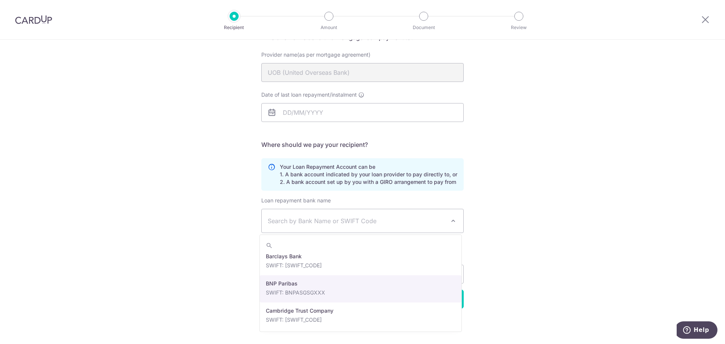
scroll to position [227, 0]
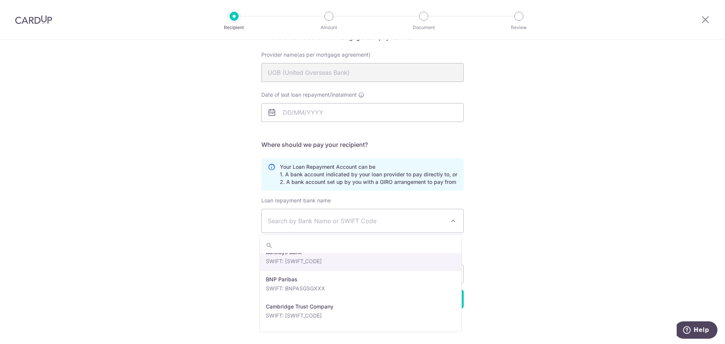
click at [526, 211] on div "Who would you like to pay? Your recipient does not need a CardUp account to rec…" at bounding box center [362, 156] width 725 height 375
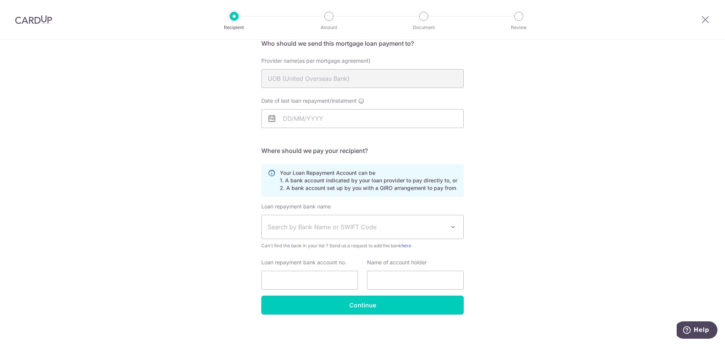
scroll to position [70, 0]
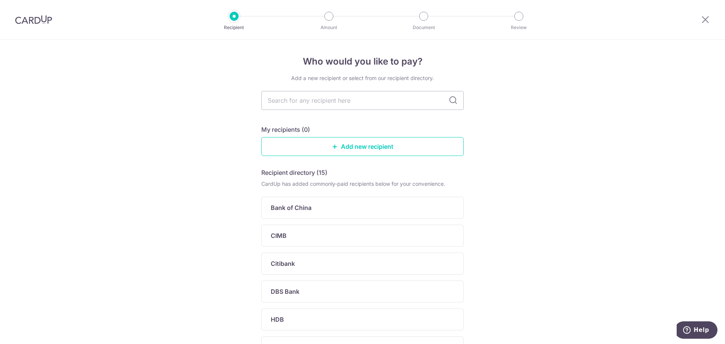
click at [14, 12] on div at bounding box center [33, 19] width 67 height 39
drag, startPoint x: 35, startPoint y: 33, endPoint x: 36, endPoint y: 26, distance: 7.0
click at [34, 32] on div at bounding box center [33, 19] width 67 height 39
click at [37, 25] on div at bounding box center [33, 19] width 67 height 39
click at [42, 22] on img at bounding box center [33, 19] width 37 height 9
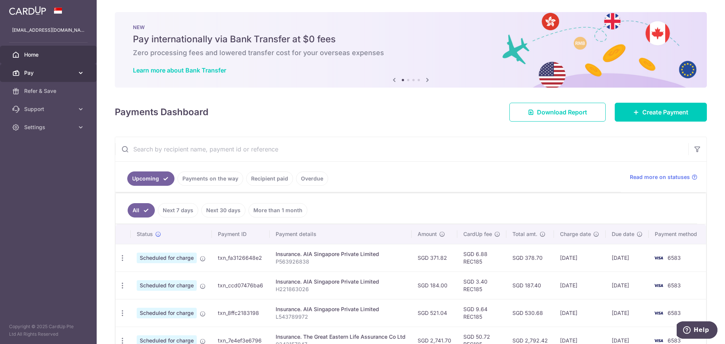
click at [54, 75] on span "Pay" at bounding box center [49, 73] width 50 height 8
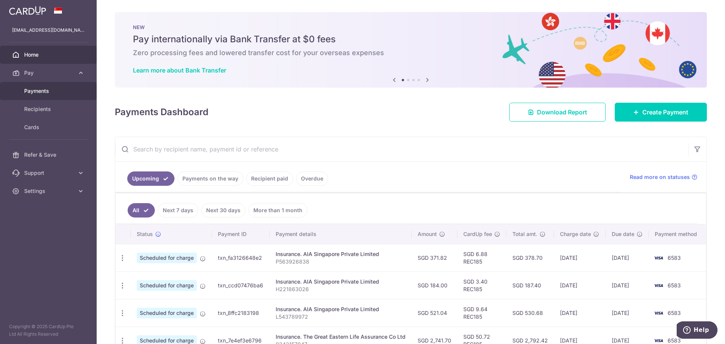
click at [46, 97] on link "Payments" at bounding box center [48, 91] width 97 height 18
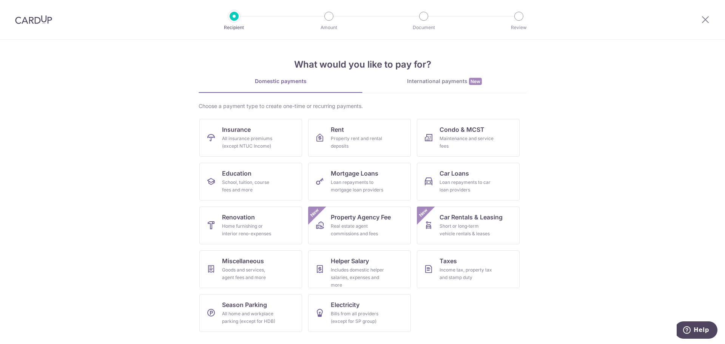
click at [426, 82] on div "International payments New" at bounding box center [444, 81] width 164 height 8
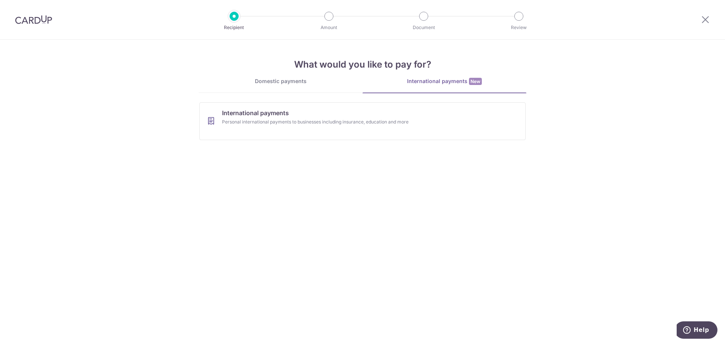
drag, startPoint x: 330, startPoint y: 81, endPoint x: 322, endPoint y: 84, distance: 7.8
click at [330, 82] on div "Domestic payments" at bounding box center [281, 81] width 164 height 8
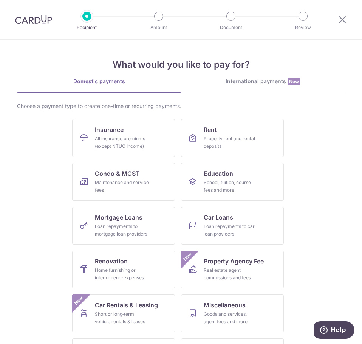
click at [347, 20] on div at bounding box center [341, 19] width 39 height 39
click at [341, 23] on icon at bounding box center [342, 19] width 9 height 9
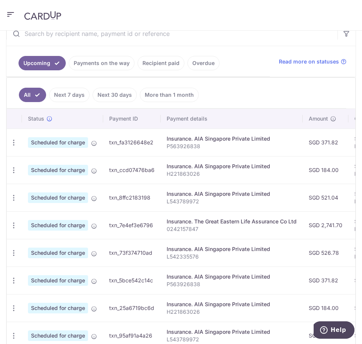
scroll to position [189, 0]
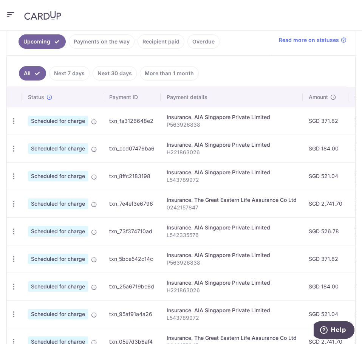
drag, startPoint x: 61, startPoint y: 205, endPoint x: 21, endPoint y: 205, distance: 39.7
click at [60, 205] on span "Scheduled for charge" at bounding box center [58, 203] width 60 height 11
click at [15, 205] on icon "button" at bounding box center [14, 204] width 8 height 8
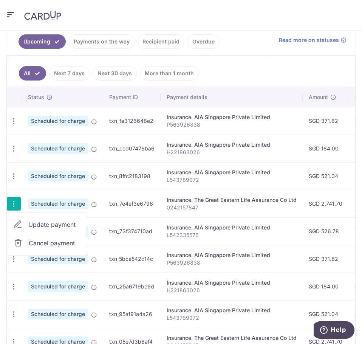
click at [251, 207] on p "0242157847" at bounding box center [232, 208] width 130 height 8
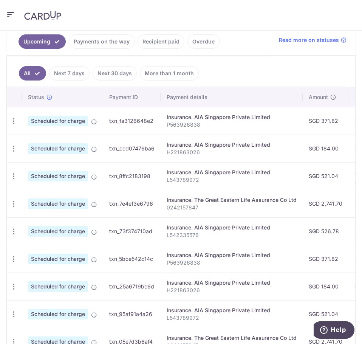
click at [122, 76] on link "Next 30 days" at bounding box center [115, 73] width 44 height 14
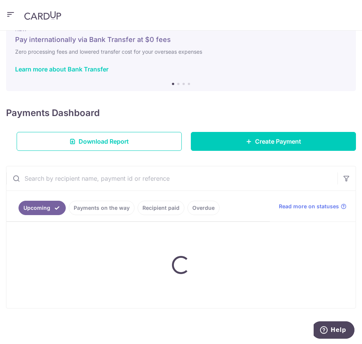
scroll to position [76, 0]
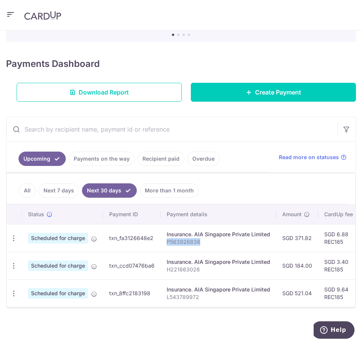
drag, startPoint x: 166, startPoint y: 238, endPoint x: 360, endPoint y: 200, distance: 197.6
click at [200, 238] on p "P563926838" at bounding box center [218, 242] width 103 height 8
copy p "P563926838"
click at [211, 302] on td "Insurance. AIA Singapore Private Limited L543789972" at bounding box center [218, 293] width 116 height 28
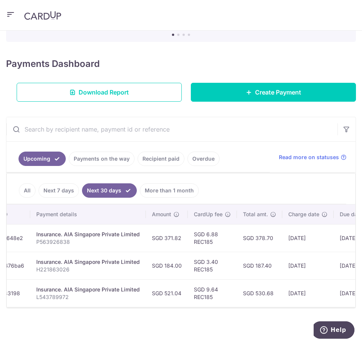
scroll to position [0, 133]
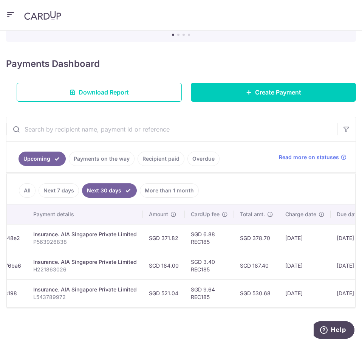
click at [116, 301] on td "Insurance. AIA Singapore Private Limited L543789972" at bounding box center [85, 293] width 116 height 28
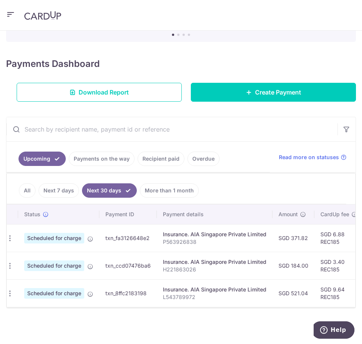
scroll to position [0, 5]
drag, startPoint x: 162, startPoint y: 265, endPoint x: 294, endPoint y: 214, distance: 142.0
click at [196, 265] on p "H221863026" at bounding box center [213, 269] width 103 height 8
copy p "H221863026"
click at [175, 293] on p "L543789972" at bounding box center [213, 297] width 103 height 8
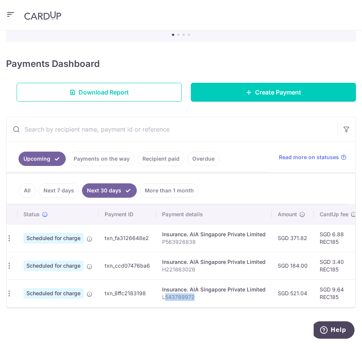
drag, startPoint x: 165, startPoint y: 291, endPoint x: 194, endPoint y: 290, distance: 29.1
click at [193, 293] on p "L543789972" at bounding box center [213, 297] width 103 height 8
click at [195, 293] on p "L543789972" at bounding box center [213, 297] width 103 height 8
click at [194, 293] on p "L543789972" at bounding box center [213, 297] width 103 height 8
drag, startPoint x: 192, startPoint y: 293, endPoint x: 270, endPoint y: 243, distance: 92.4
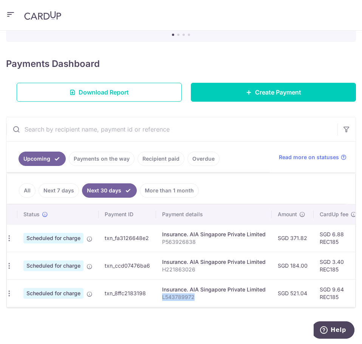
click at [159, 295] on td "Insurance. AIA Singapore Private Limited L543789972" at bounding box center [214, 293] width 116 height 28
copy p "L543789972"
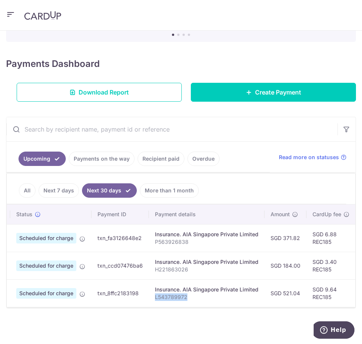
scroll to position [0, 0]
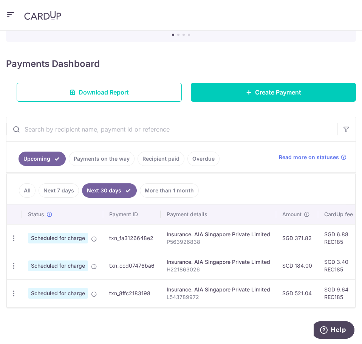
click at [162, 187] on link "More than 1 month" at bounding box center [169, 190] width 59 height 14
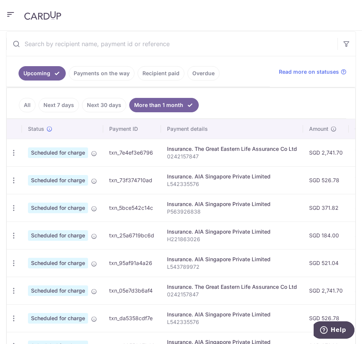
scroll to position [189, 0]
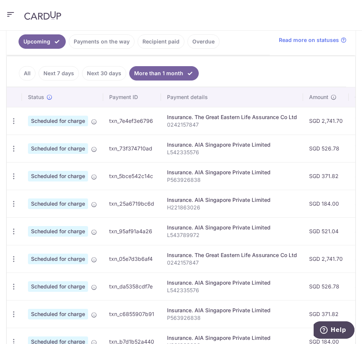
click at [202, 273] on td "Insurance. AIA Singapore Private Limited L542335576" at bounding box center [232, 286] width 142 height 28
click at [200, 263] on p "0242157847" at bounding box center [232, 263] width 130 height 8
drag, startPoint x: 197, startPoint y: 262, endPoint x: 167, endPoint y: 263, distance: 30.6
click at [167, 263] on p "0242157847" at bounding box center [232, 263] width 130 height 8
copy p "0242157847"
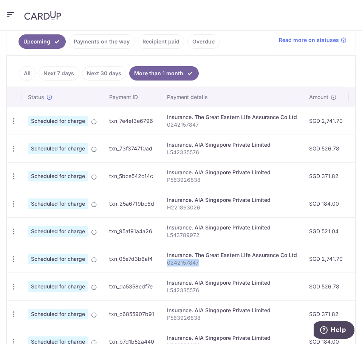
click at [288, 259] on p "0242157847" at bounding box center [232, 263] width 130 height 8
drag, startPoint x: 305, startPoint y: 258, endPoint x: 318, endPoint y: 256, distance: 12.6
click at [306, 258] on td "SGD 2,741.70" at bounding box center [326, 259] width 46 height 28
click at [19, 261] on div "Update payment Cancel payment" at bounding box center [14, 259] width 14 height 14
click at [12, 261] on icon "button" at bounding box center [14, 259] width 8 height 8
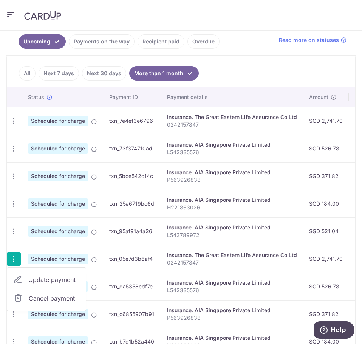
click at [43, 279] on span "Update payment" at bounding box center [53, 279] width 51 height 9
radio input "true"
type input "2,741.70"
type input "[DATE]"
type input "0242157847"
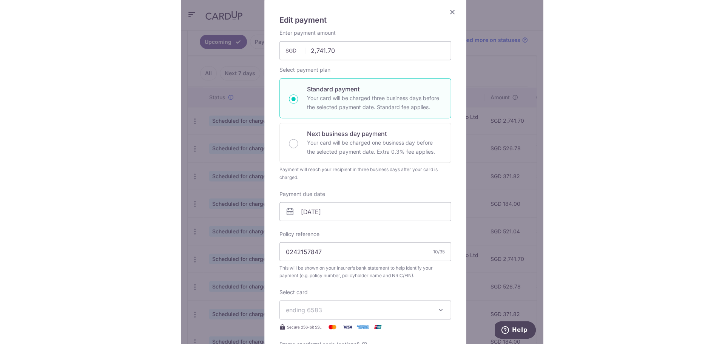
scroll to position [0, 0]
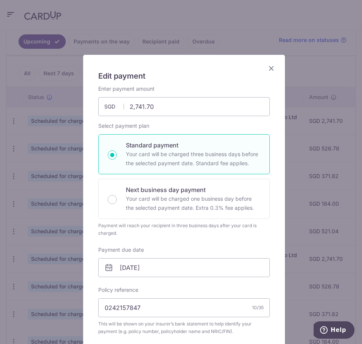
click at [268, 69] on icon "Close" at bounding box center [271, 67] width 9 height 9
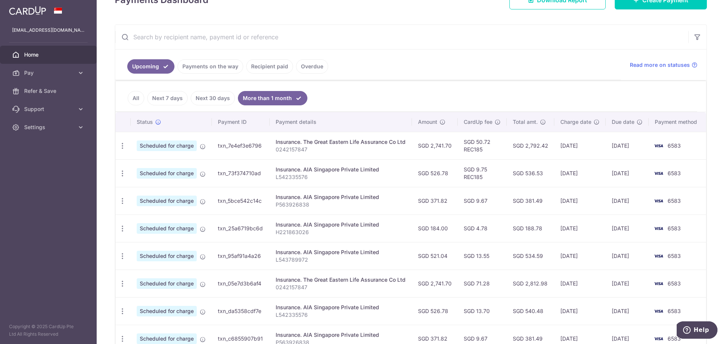
scroll to position [122, 0]
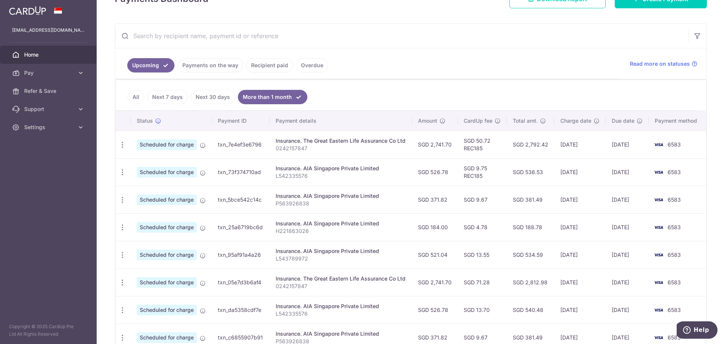
click at [208, 102] on link "Next 30 days" at bounding box center [213, 97] width 44 height 14
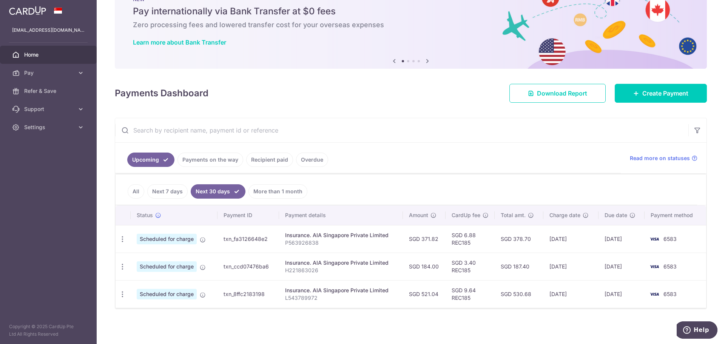
scroll to position [29, 0]
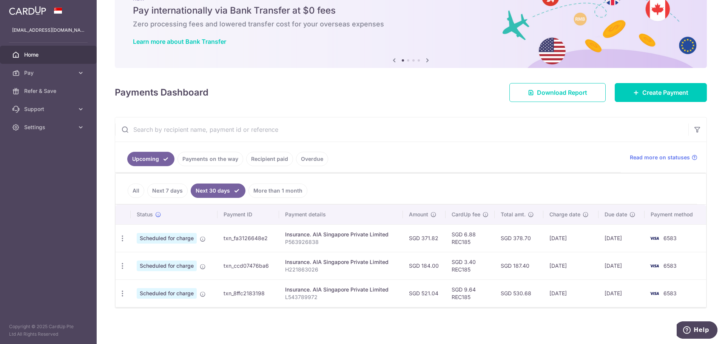
click at [163, 192] on link "Next 7 days" at bounding box center [167, 190] width 40 height 14
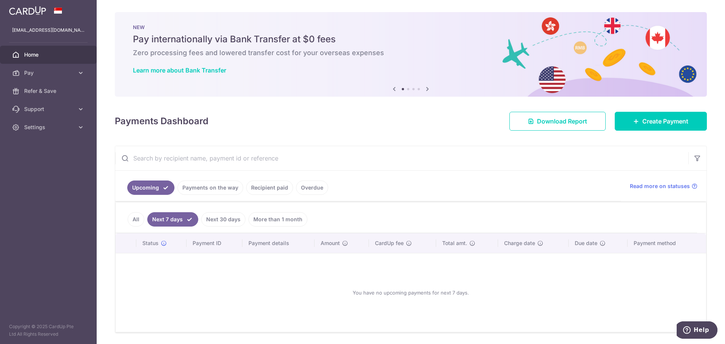
click at [135, 223] on link "All" at bounding box center [136, 219] width 17 height 14
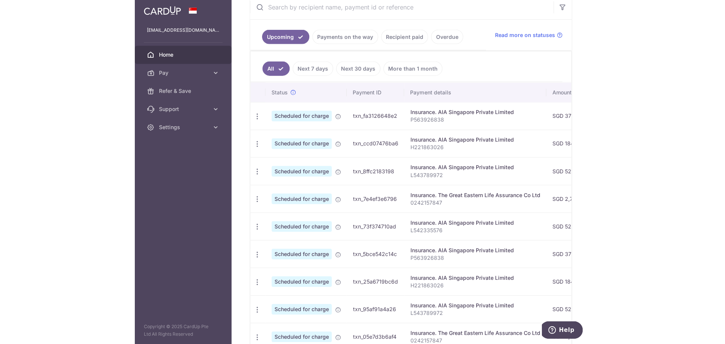
scroll to position [150, 0]
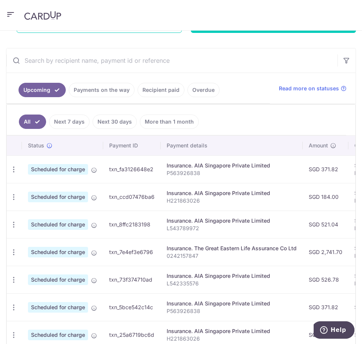
click at [217, 262] on td "Insurance. The Great Eastern Life Assurance Co Ltd 0242157847" at bounding box center [231, 252] width 142 height 28
click at [305, 282] on td "SGD 526.78" at bounding box center [325, 279] width 46 height 28
drag, startPoint x: 197, startPoint y: 282, endPoint x: 166, endPoint y: 279, distance: 31.5
click at [162, 285] on td "Insurance. AIA Singapore Private Limited L542335576" at bounding box center [231, 279] width 142 height 28
copy p "L542335576"
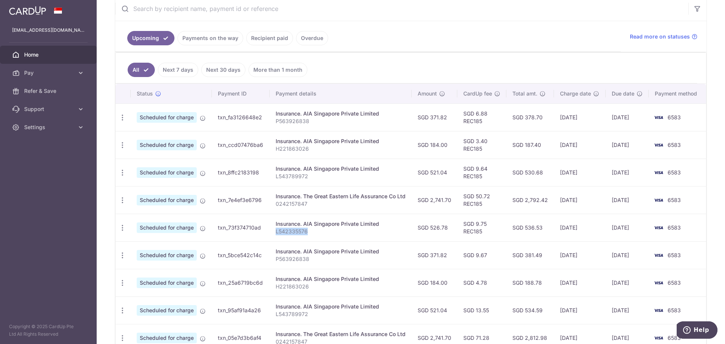
scroll to position [151, 0]
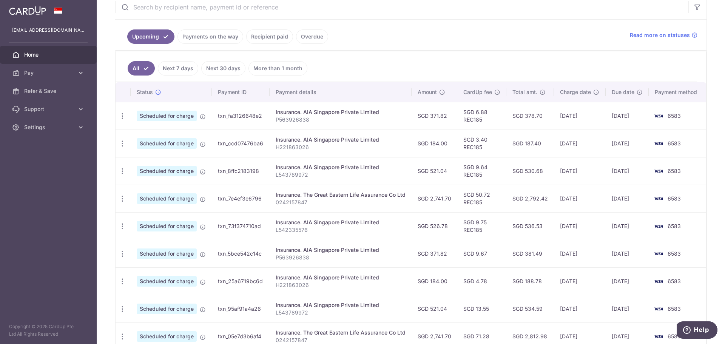
click at [158, 73] on li "Next 7 days" at bounding box center [176, 68] width 43 height 14
click at [165, 67] on link "Next 7 days" at bounding box center [178, 68] width 40 height 14
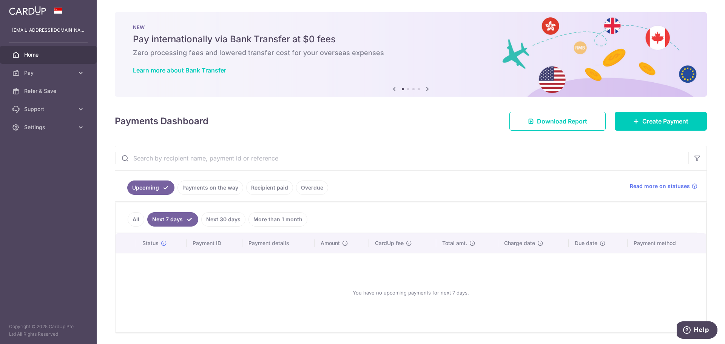
click at [231, 220] on link "Next 30 days" at bounding box center [223, 219] width 44 height 14
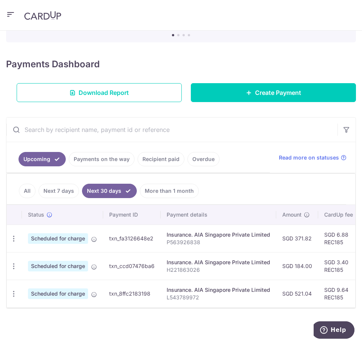
scroll to position [85, 0]
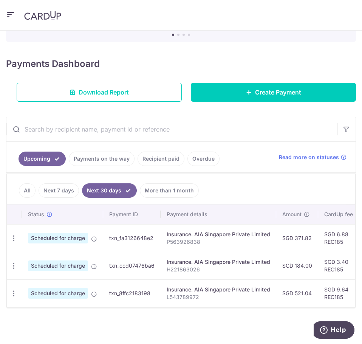
drag, startPoint x: 256, startPoint y: 318, endPoint x: 227, endPoint y: 310, distance: 30.1
click at [256, 318] on div "× Pause Schedule Pause all future payments in this series Pause just this one p…" at bounding box center [181, 187] width 362 height 313
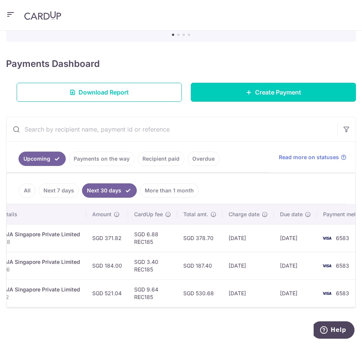
scroll to position [0, 209]
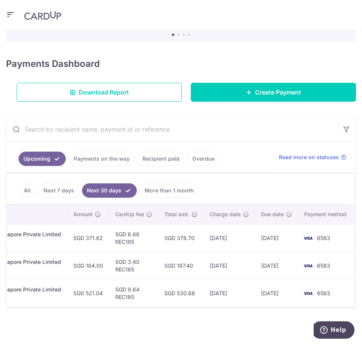
drag, startPoint x: 163, startPoint y: 232, endPoint x: 194, endPoint y: 233, distance: 30.6
click at [195, 234] on td "SGD 378.70" at bounding box center [180, 238] width 45 height 28
click at [182, 232] on td "SGD 378.70" at bounding box center [180, 238] width 45 height 28
